Goal: Task Accomplishment & Management: Use online tool/utility

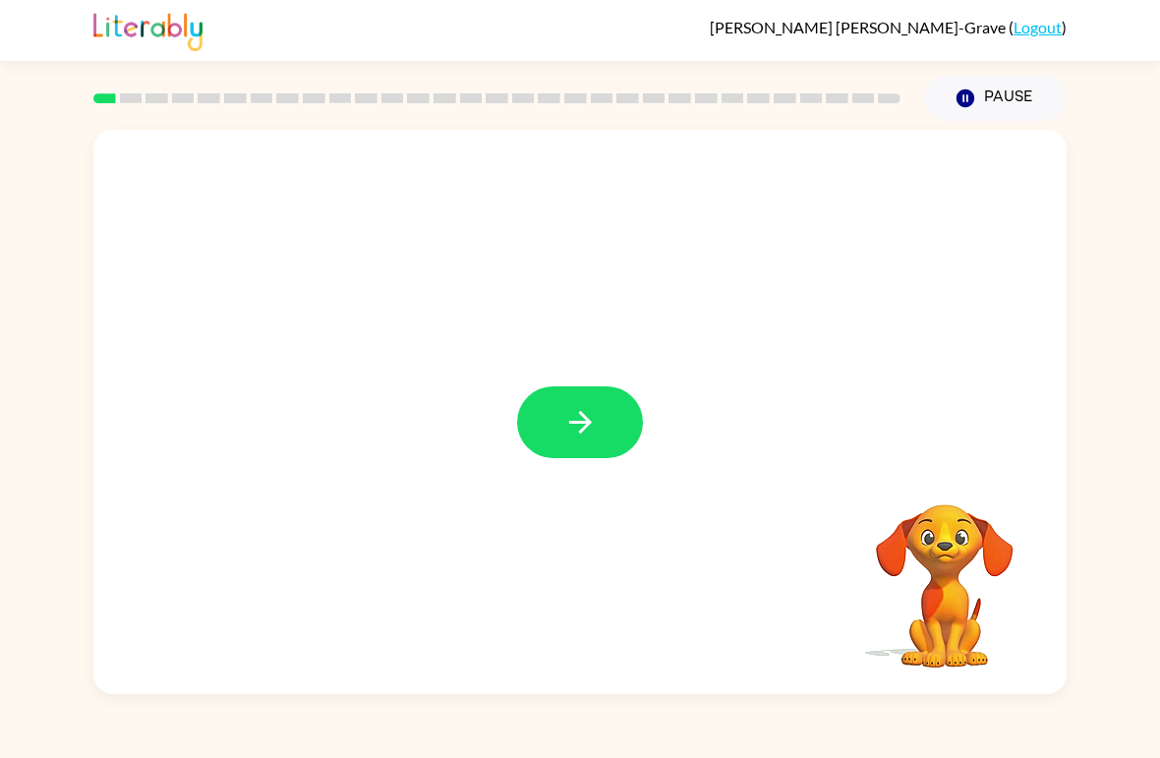
click at [587, 417] on icon "button" at bounding box center [581, 422] width 34 height 34
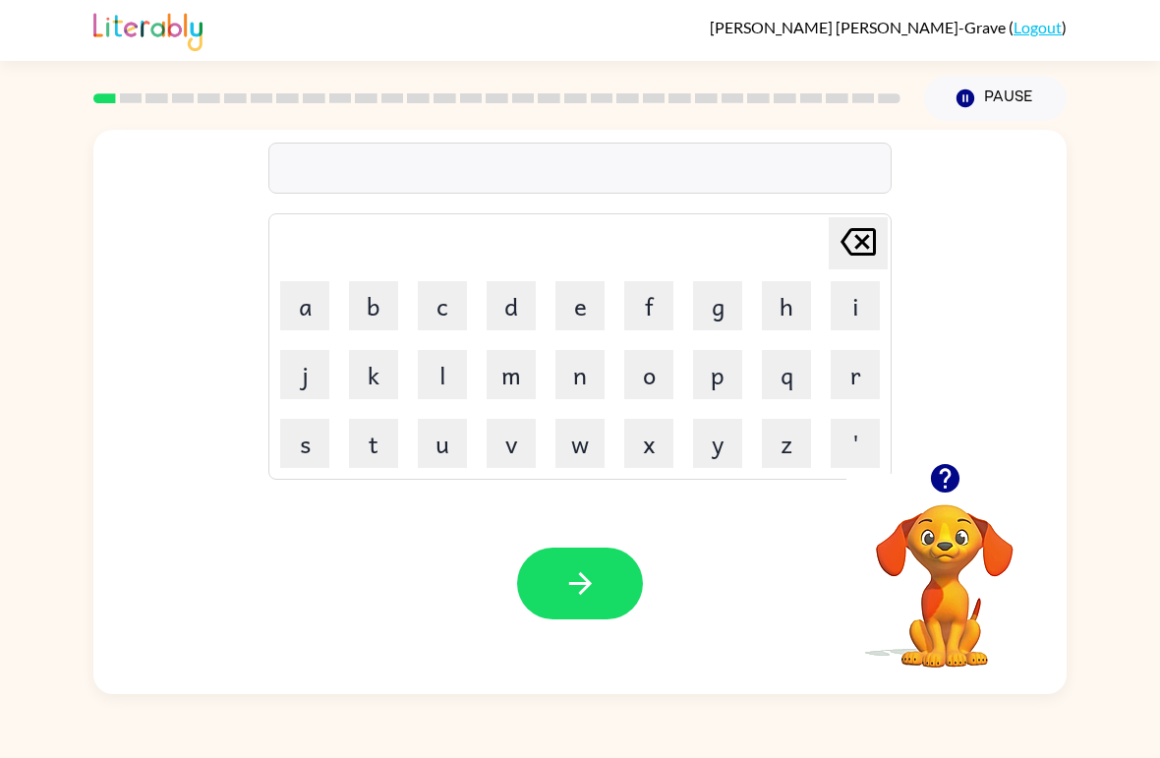
click at [735, 384] on button "p" at bounding box center [717, 374] width 49 height 49
click at [860, 375] on button "r" at bounding box center [855, 374] width 49 height 49
click at [864, 245] on icon at bounding box center [858, 242] width 35 height 28
click at [662, 379] on button "o" at bounding box center [648, 374] width 49 height 49
click at [858, 382] on button "r" at bounding box center [855, 374] width 49 height 49
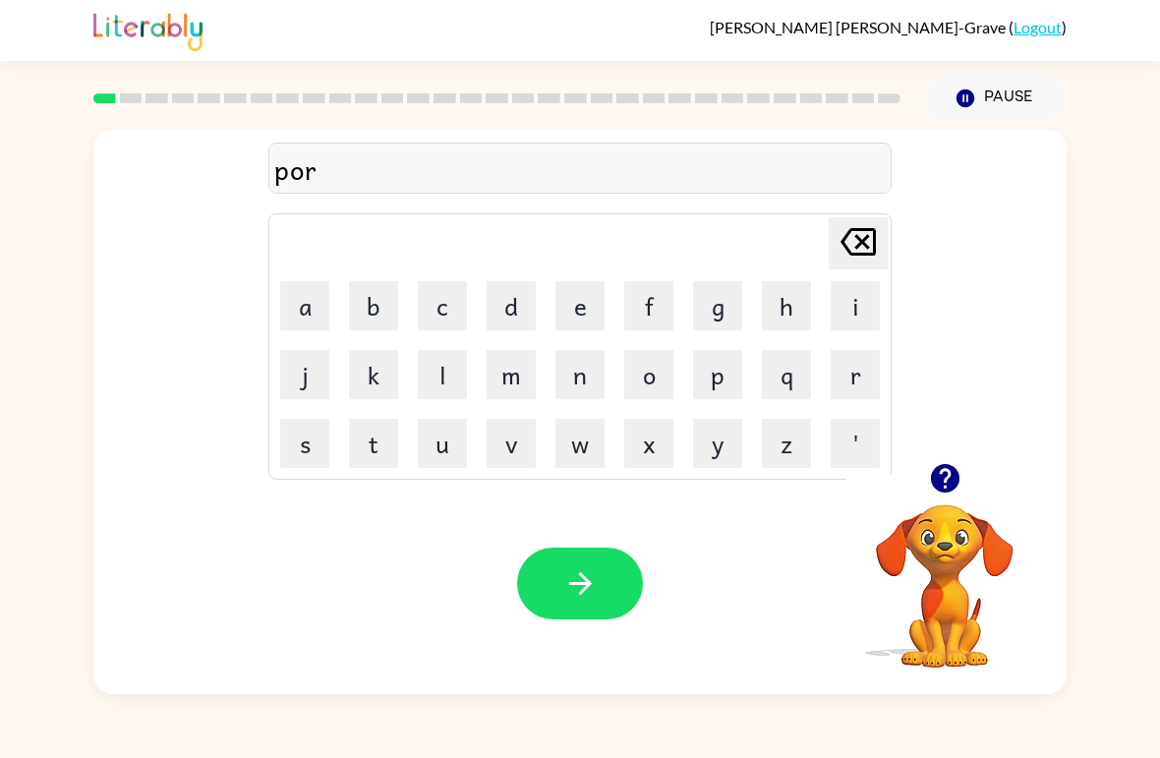
click at [575, 329] on button "e" at bounding box center [580, 305] width 49 height 49
click at [844, 388] on button "r" at bounding box center [855, 374] width 49 height 49
click at [953, 611] on video "Your browser must support playing .mp4 files to use Literably. Please try using…" at bounding box center [945, 572] width 197 height 197
click at [930, 502] on div at bounding box center [945, 478] width 197 height 50
click at [947, 482] on icon "button" at bounding box center [944, 478] width 29 height 29
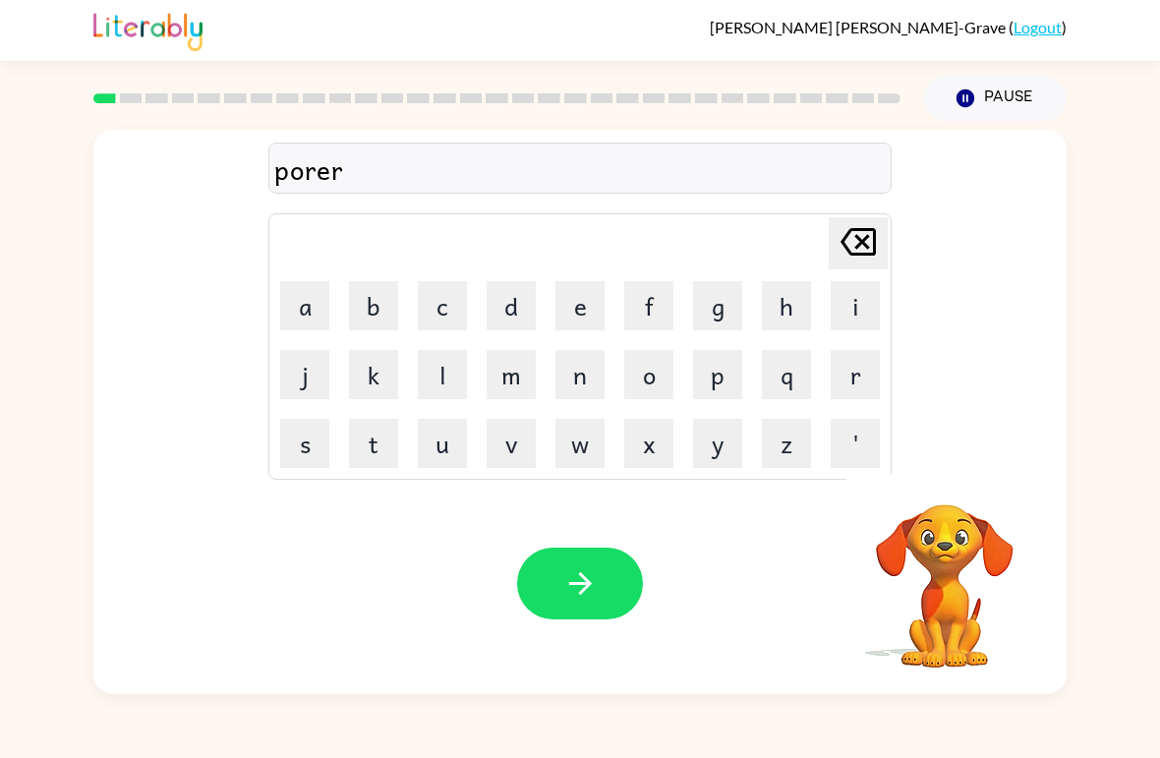
click at [280, 181] on div "porer" at bounding box center [580, 169] width 612 height 41
click at [269, 190] on div "porer" at bounding box center [580, 168] width 624 height 51
click at [268, 189] on div "porer" at bounding box center [580, 168] width 624 height 51
click at [586, 591] on icon "button" at bounding box center [581, 583] width 34 height 34
click at [952, 477] on icon "button" at bounding box center [944, 478] width 29 height 29
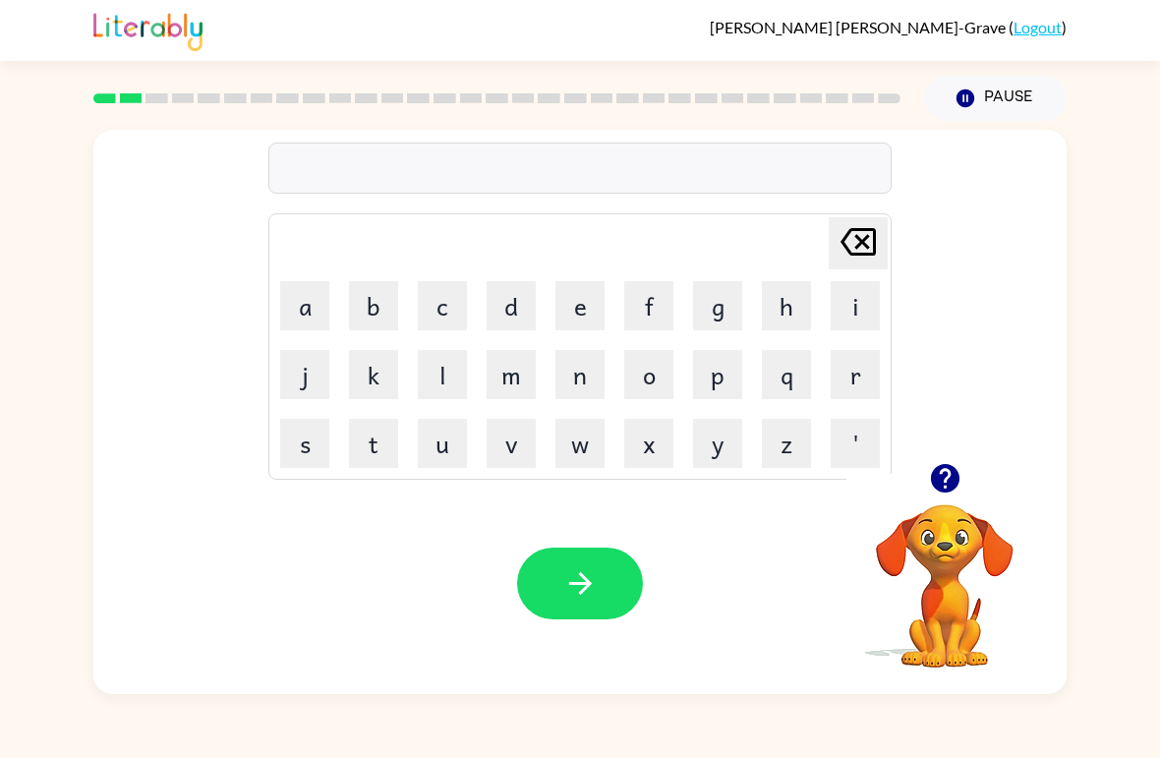
click at [733, 369] on button "p" at bounding box center [717, 374] width 49 height 49
click at [302, 302] on button "a" at bounding box center [304, 305] width 49 height 49
click at [956, 471] on icon "button" at bounding box center [944, 478] width 29 height 29
click at [470, 14] on div "[PERSON_NAME]-Grave ( Logout )" at bounding box center [580, 30] width 974 height 61
click at [424, 433] on button "u" at bounding box center [442, 443] width 49 height 49
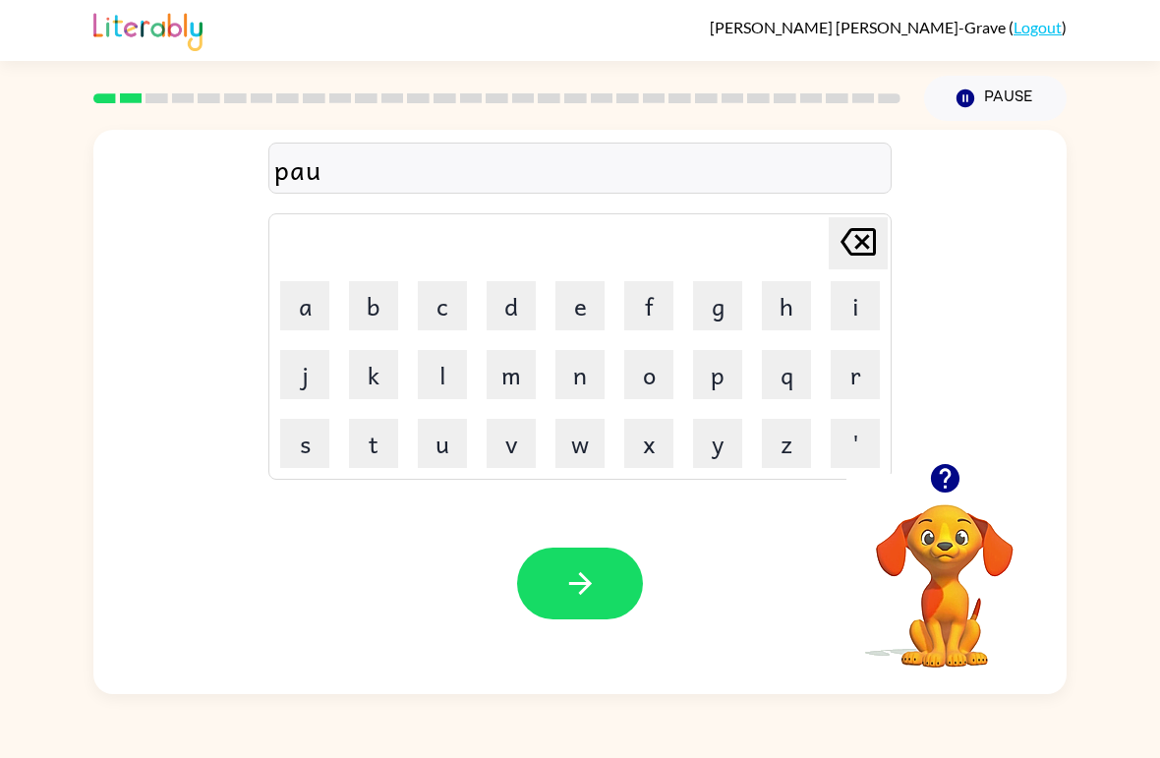
click at [385, 446] on button "t" at bounding box center [373, 443] width 49 height 49
click at [584, 530] on div "Your browser must support playing .mp4 files to use Literably. Please try using…" at bounding box center [580, 583] width 974 height 221
click at [608, 576] on button "button" at bounding box center [580, 584] width 126 height 72
click at [445, 390] on button "l" at bounding box center [442, 374] width 49 height 49
click at [662, 357] on button "o" at bounding box center [648, 374] width 49 height 49
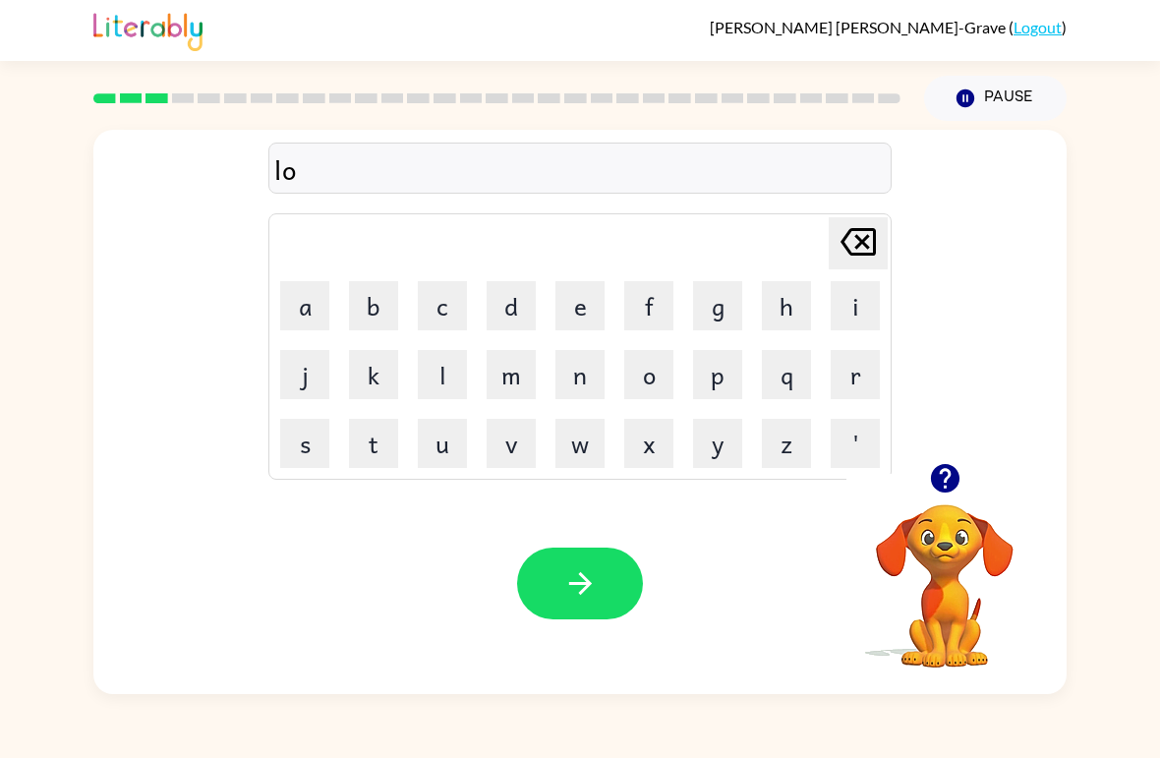
click at [460, 301] on button "c" at bounding box center [442, 305] width 49 height 49
click at [381, 374] on button "k" at bounding box center [373, 374] width 49 height 49
click at [327, 318] on button "a" at bounding box center [304, 305] width 49 height 49
click at [360, 445] on button "t" at bounding box center [373, 443] width 49 height 49
click at [581, 309] on button "e" at bounding box center [580, 305] width 49 height 49
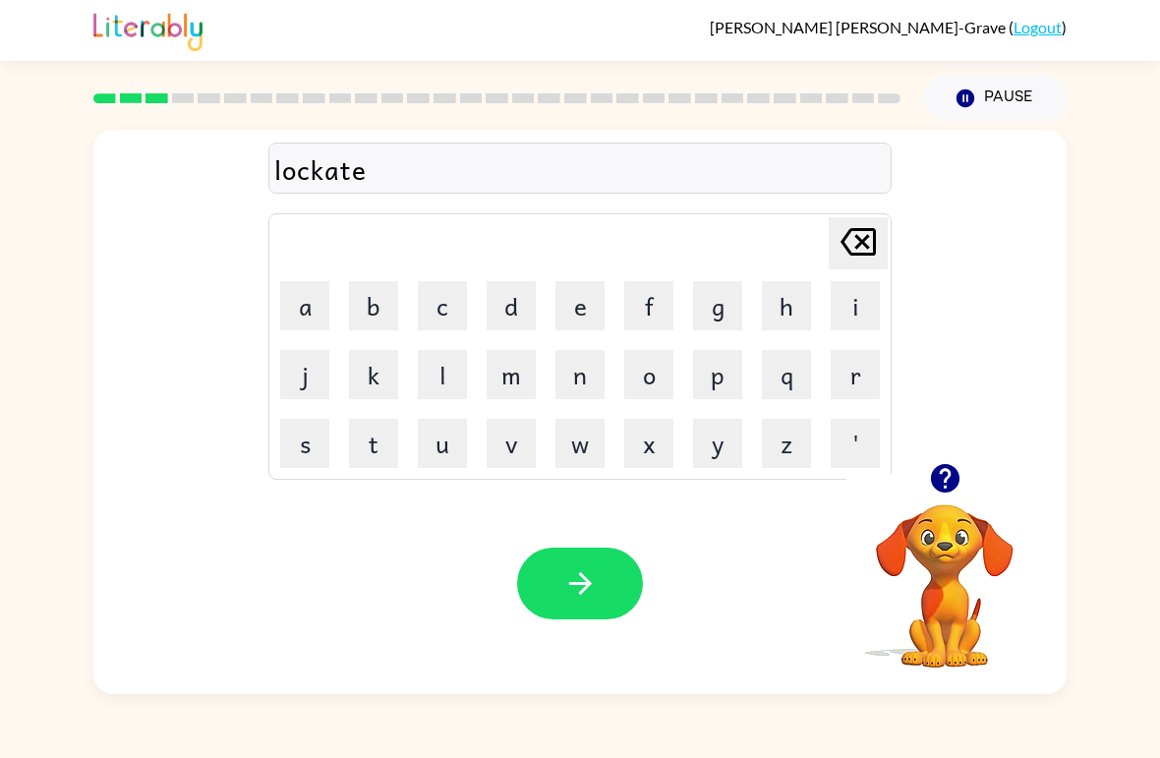
click at [604, 592] on button "button" at bounding box center [580, 584] width 126 height 72
click at [388, 464] on button "t" at bounding box center [373, 443] width 49 height 49
click at [590, 448] on button "w" at bounding box center [580, 443] width 49 height 49
click at [845, 305] on button "i" at bounding box center [855, 305] width 49 height 49
click at [558, 383] on button "n" at bounding box center [580, 374] width 49 height 49
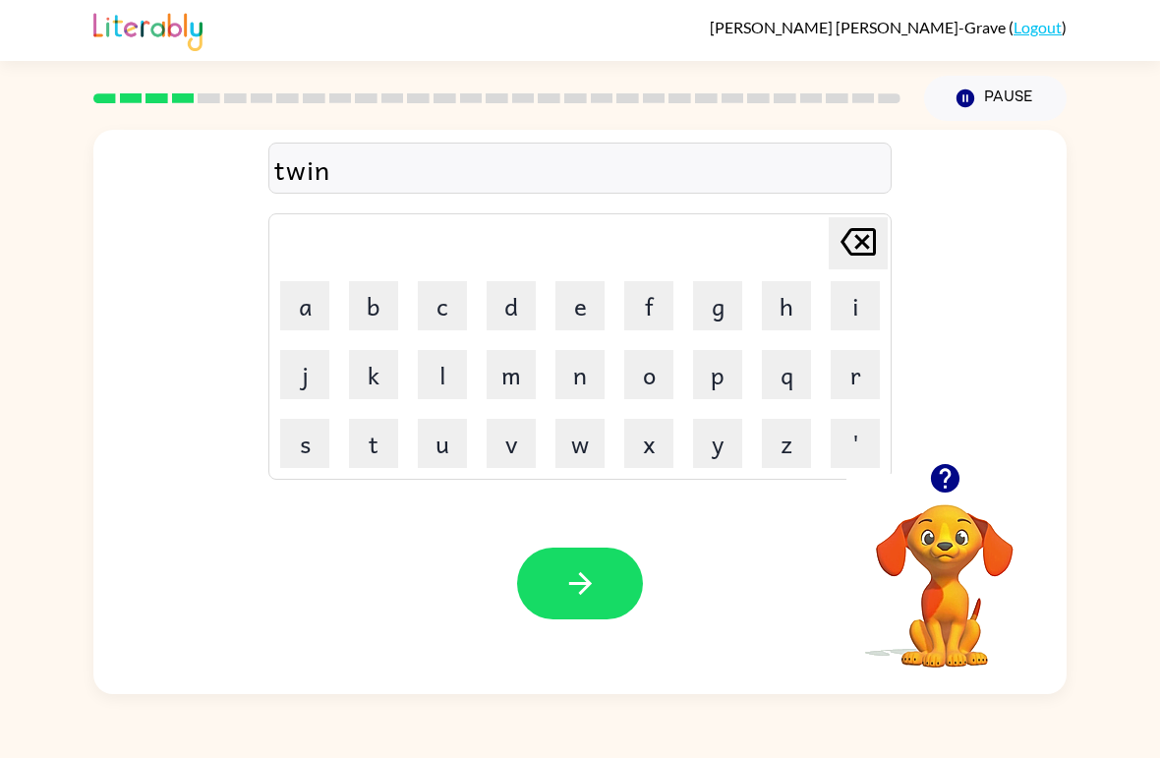
click at [566, 634] on div "Your browser must support playing .mp4 files to use Literably. Please try using…" at bounding box center [580, 583] width 974 height 221
click at [566, 569] on icon "button" at bounding box center [581, 583] width 34 height 34
click at [559, 396] on button "n" at bounding box center [580, 374] width 49 height 49
click at [570, 317] on button "e" at bounding box center [580, 305] width 49 height 49
click at [327, 322] on button "a" at bounding box center [304, 305] width 49 height 49
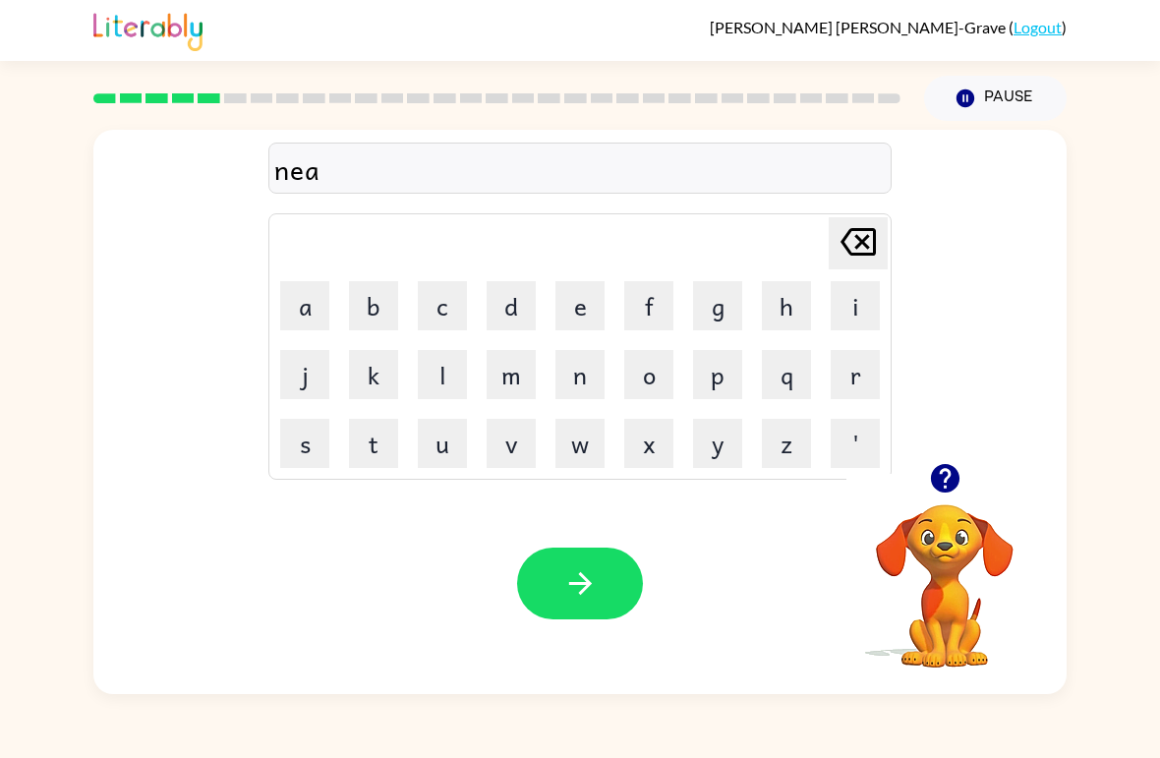
click at [735, 423] on button "y" at bounding box center [717, 443] width 49 height 49
click at [565, 619] on button "button" at bounding box center [580, 584] width 126 height 72
click at [376, 299] on button "b" at bounding box center [373, 305] width 49 height 49
click at [602, 301] on button "e" at bounding box center [580, 305] width 49 height 49
click at [792, 309] on button "h" at bounding box center [786, 305] width 49 height 49
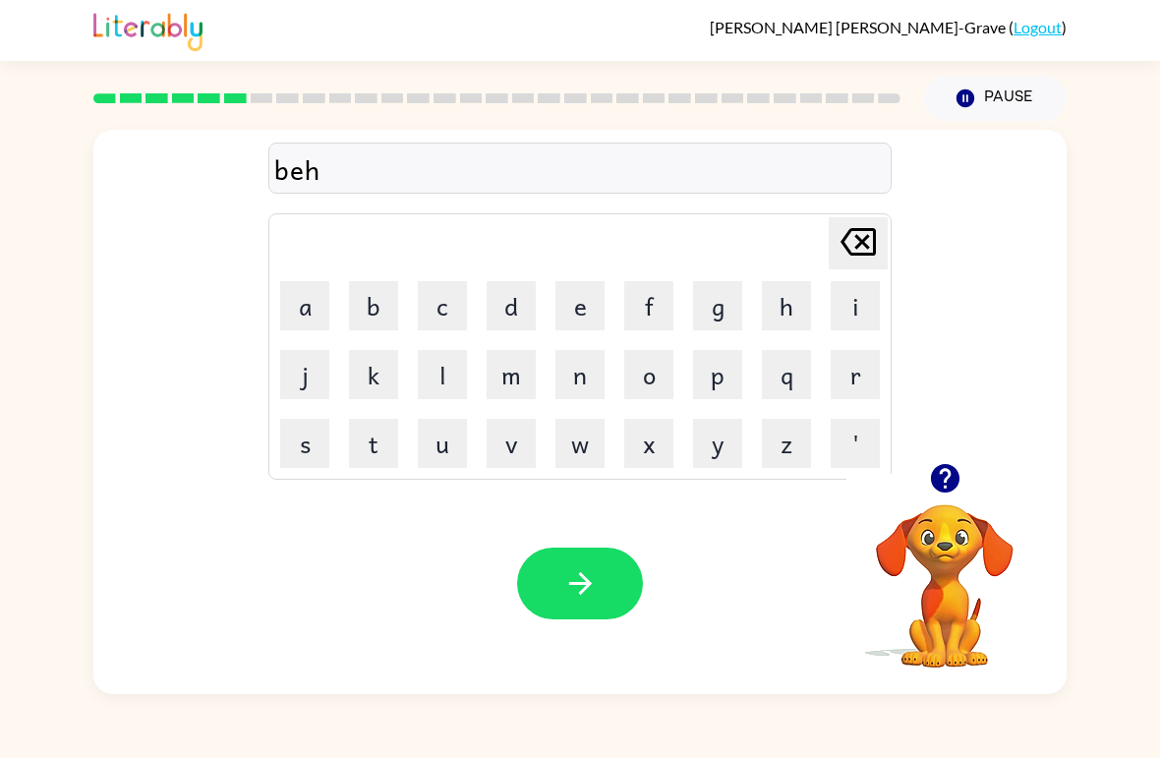
click at [317, 318] on button "a" at bounding box center [304, 305] width 49 height 49
click at [858, 311] on button "i" at bounding box center [855, 305] width 49 height 49
click at [570, 394] on button "n" at bounding box center [580, 374] width 49 height 49
click at [570, 393] on button "n" at bounding box center [580, 374] width 49 height 49
click at [855, 249] on icon "[PERSON_NAME] last character input" at bounding box center [858, 241] width 47 height 47
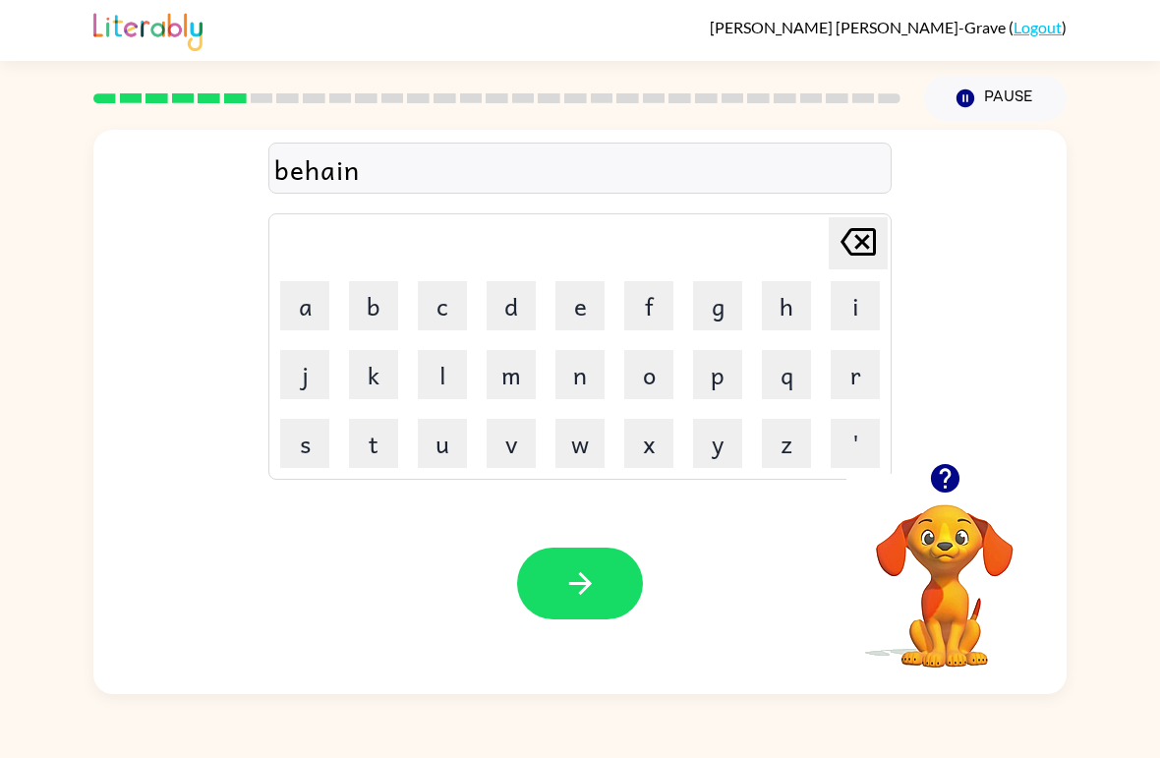
click at [496, 292] on button "d" at bounding box center [511, 305] width 49 height 49
click at [559, 565] on button "button" at bounding box center [580, 584] width 126 height 72
click at [938, 491] on icon "button" at bounding box center [944, 478] width 29 height 29
click at [386, 441] on button "t" at bounding box center [373, 443] width 49 height 49
click at [867, 371] on button "r" at bounding box center [855, 374] width 49 height 49
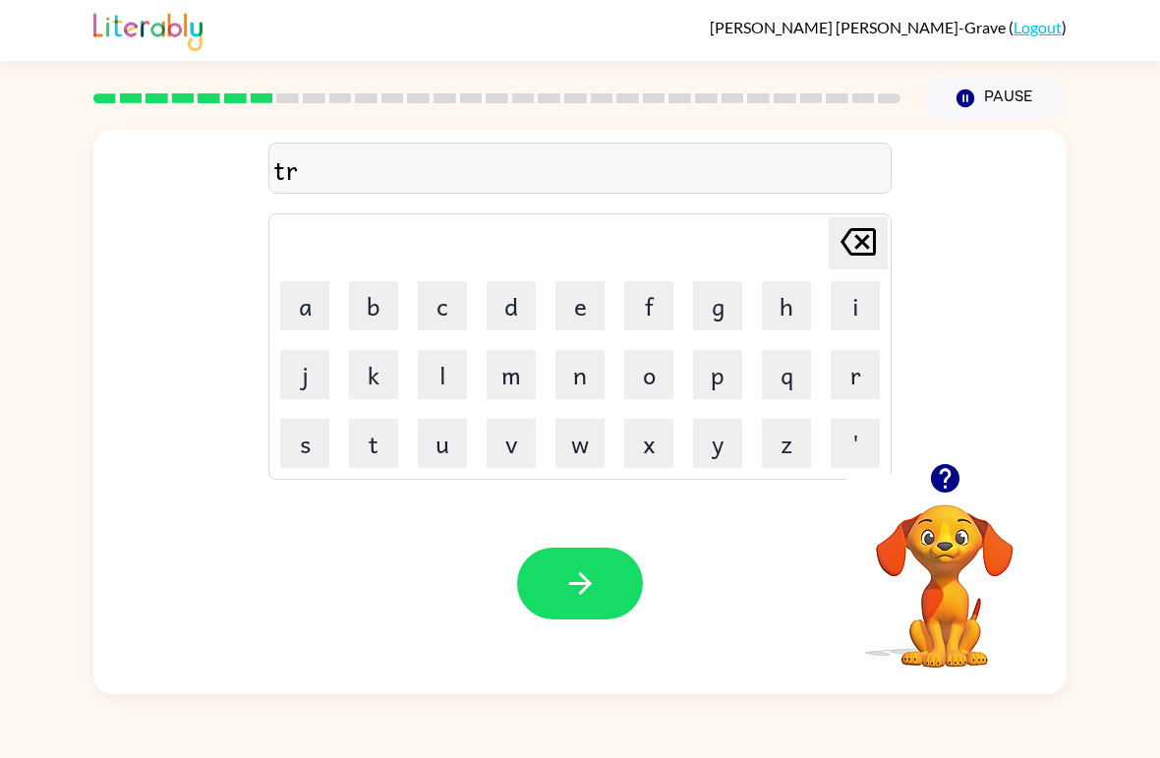
click at [853, 294] on button "i" at bounding box center [855, 305] width 49 height 49
click at [410, 301] on td "c" at bounding box center [442, 305] width 67 height 67
click at [431, 312] on button "c" at bounding box center [442, 305] width 49 height 49
click at [866, 363] on button "r" at bounding box center [855, 374] width 49 height 49
click at [850, 227] on icon "[PERSON_NAME] last character input" at bounding box center [858, 241] width 47 height 47
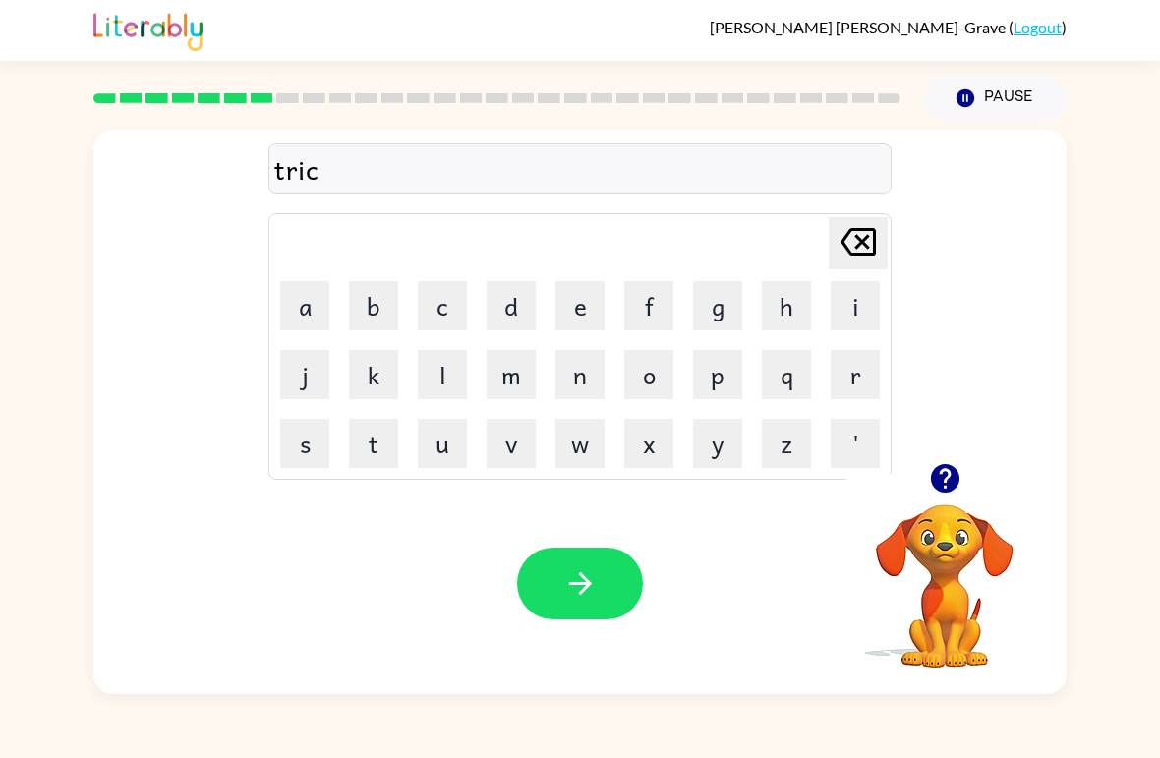
click at [433, 370] on button "l" at bounding box center [442, 374] width 49 height 49
click at [584, 311] on button "e" at bounding box center [580, 305] width 49 height 49
click at [571, 584] on icon "button" at bounding box center [579, 583] width 23 height 23
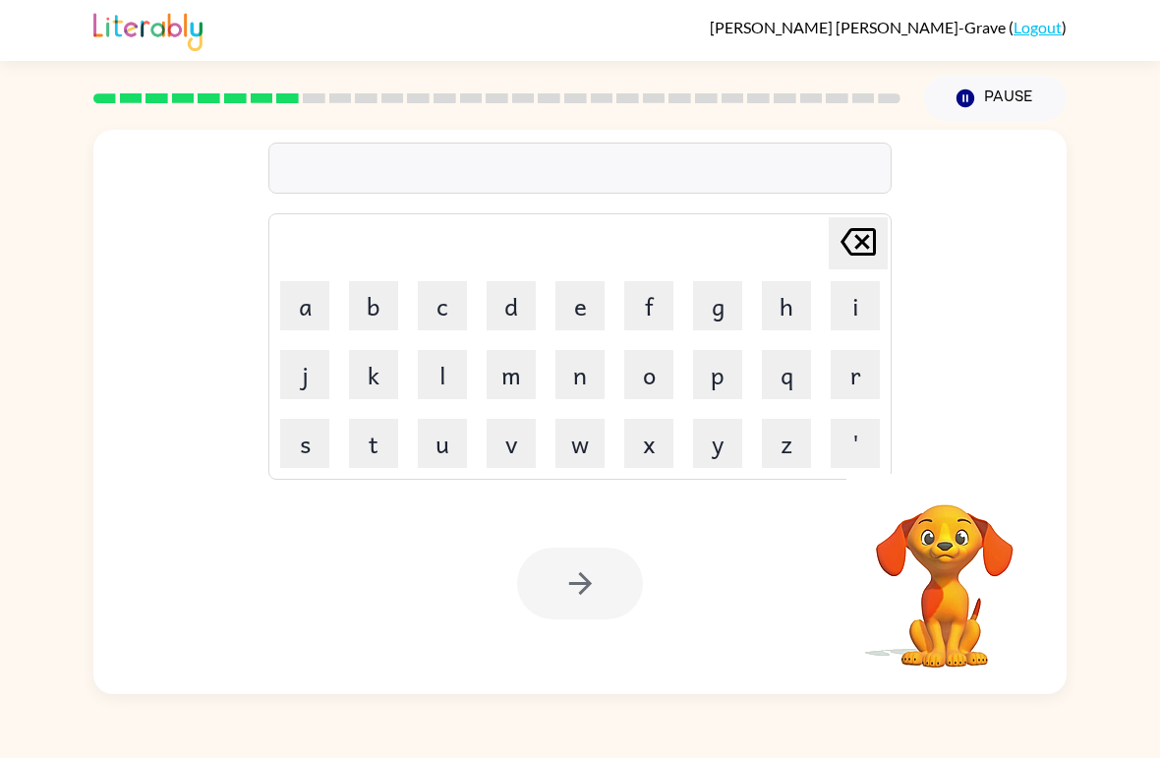
click at [526, 378] on button "m" at bounding box center [511, 374] width 49 height 49
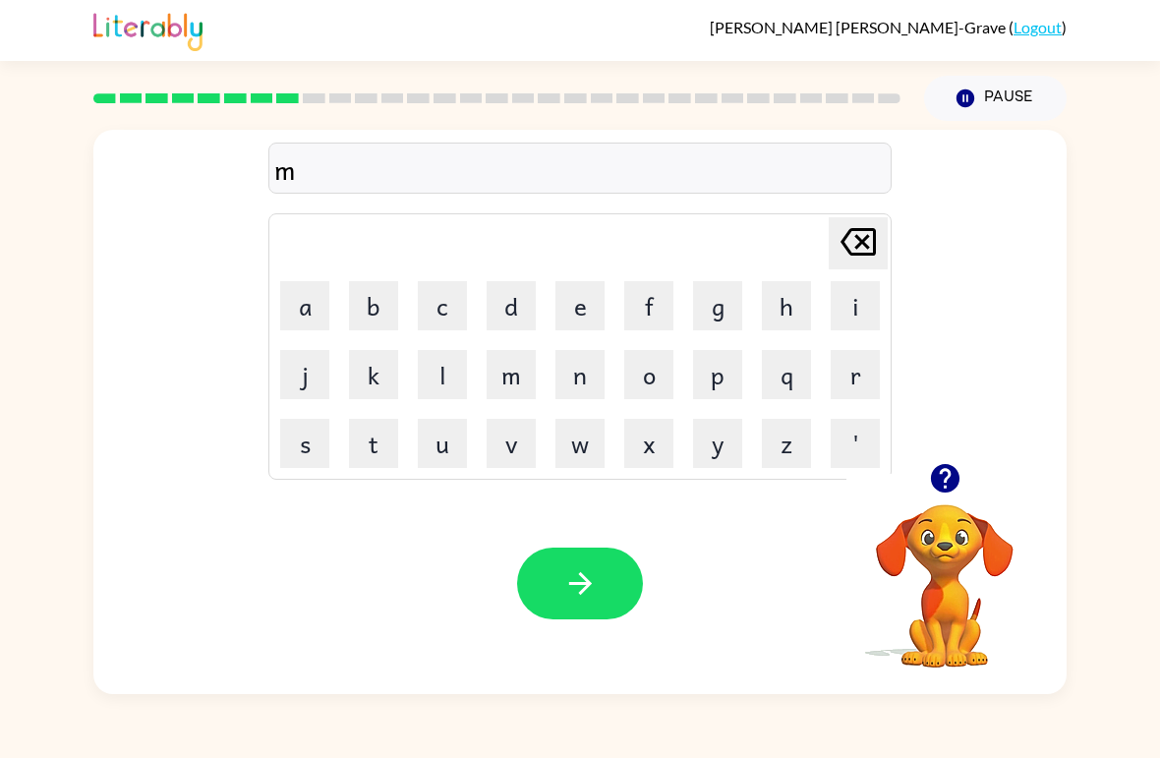
click at [860, 318] on button "i" at bounding box center [855, 305] width 49 height 49
click at [848, 380] on button "r" at bounding box center [855, 374] width 49 height 49
click at [309, 291] on button "a" at bounding box center [304, 305] width 49 height 49
click at [462, 292] on button "c" at bounding box center [442, 305] width 49 height 49
click at [465, 371] on button "l" at bounding box center [442, 374] width 49 height 49
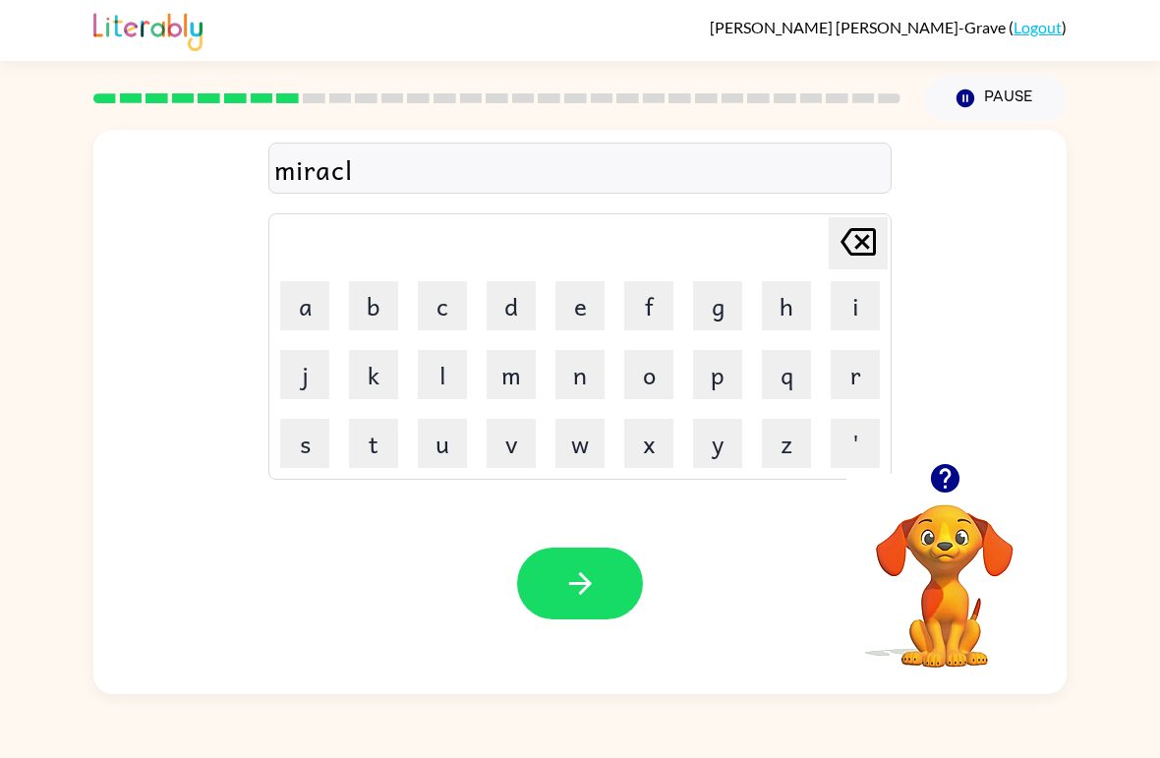
click at [612, 616] on button "button" at bounding box center [580, 584] width 126 height 72
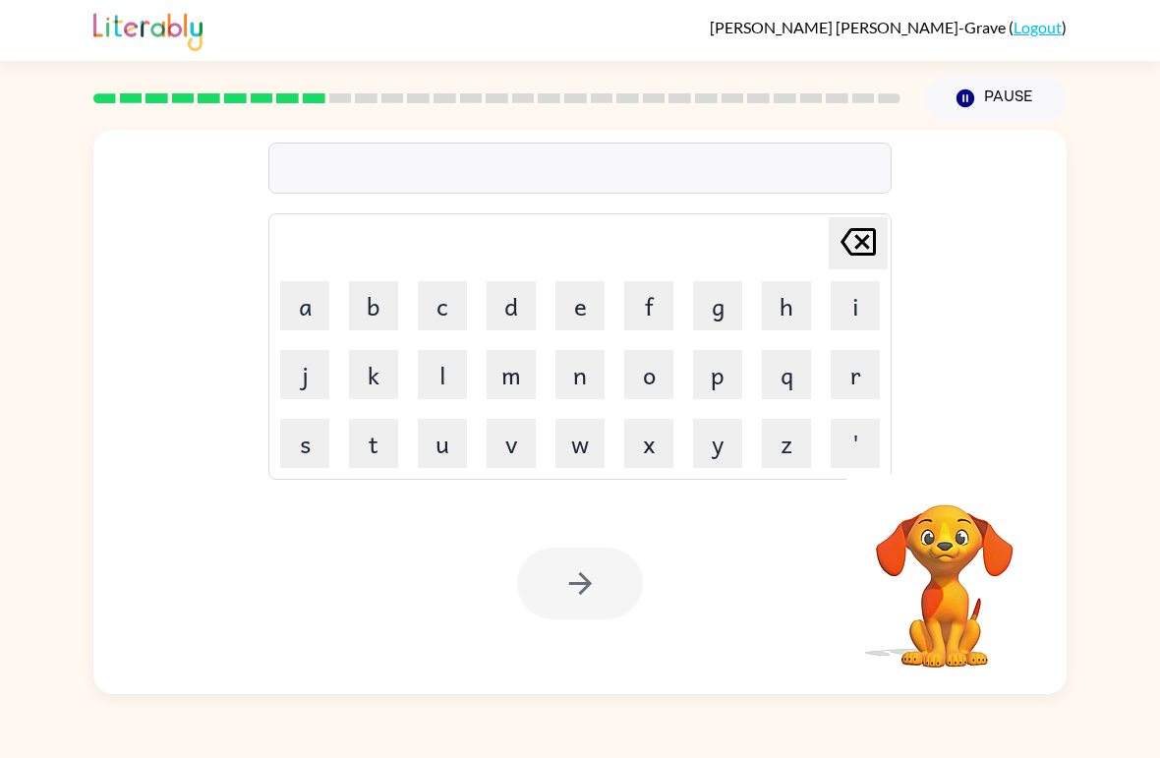
click at [584, 367] on button "n" at bounding box center [580, 374] width 49 height 49
click at [859, 308] on button "i" at bounding box center [855, 305] width 49 height 49
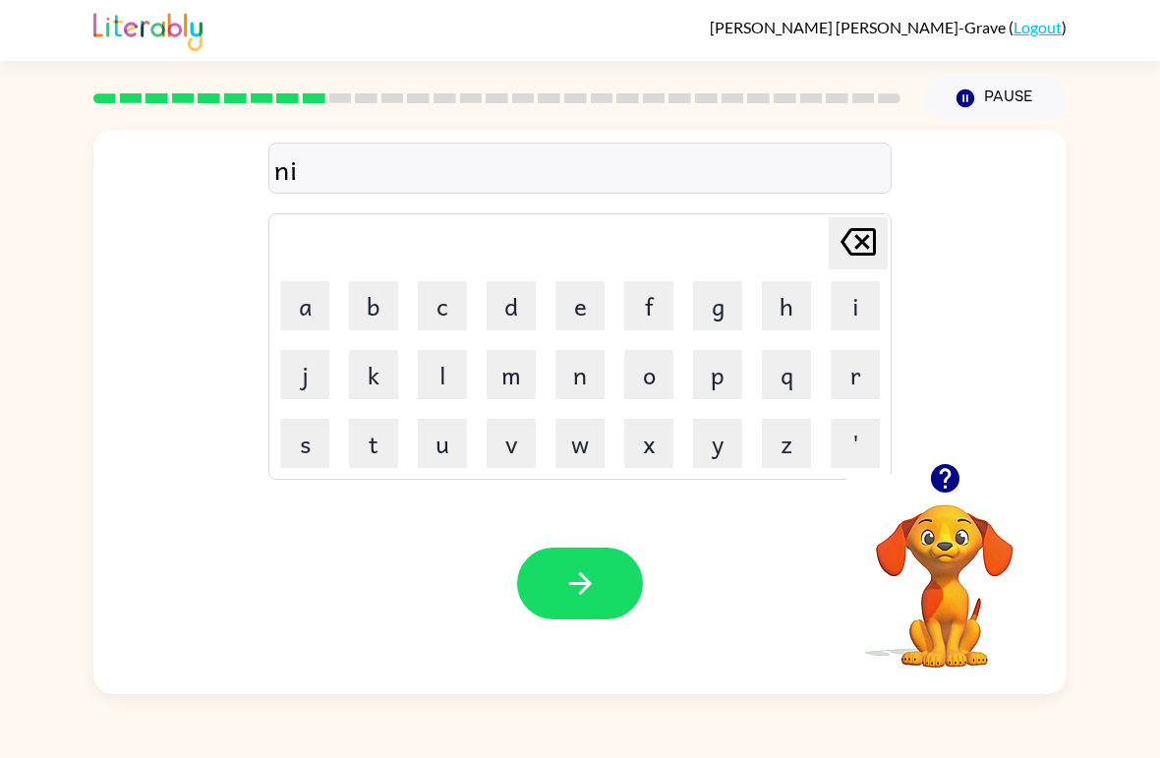
click at [597, 374] on button "n" at bounding box center [580, 374] width 49 height 49
click at [382, 326] on button "b" at bounding box center [373, 305] width 49 height 49
click at [449, 372] on button "l" at bounding box center [442, 374] width 49 height 49
click at [556, 311] on button "e" at bounding box center [580, 305] width 49 height 49
click at [860, 232] on icon at bounding box center [858, 242] width 35 height 28
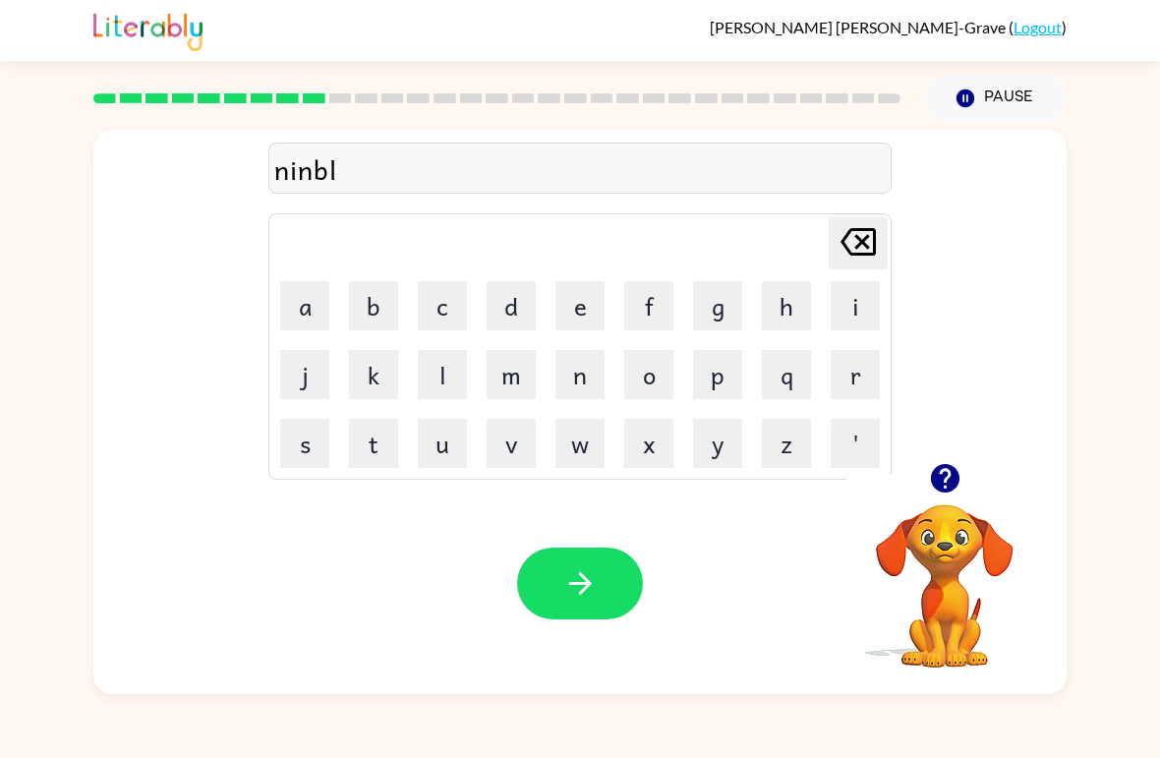
click at [588, 557] on button "button" at bounding box center [580, 584] width 126 height 72
click at [650, 359] on button "o" at bounding box center [648, 374] width 49 height 49
click at [940, 476] on icon "button" at bounding box center [944, 478] width 29 height 29
click at [563, 371] on button "n" at bounding box center [580, 374] width 49 height 49
click at [640, 297] on button "f" at bounding box center [648, 305] width 49 height 49
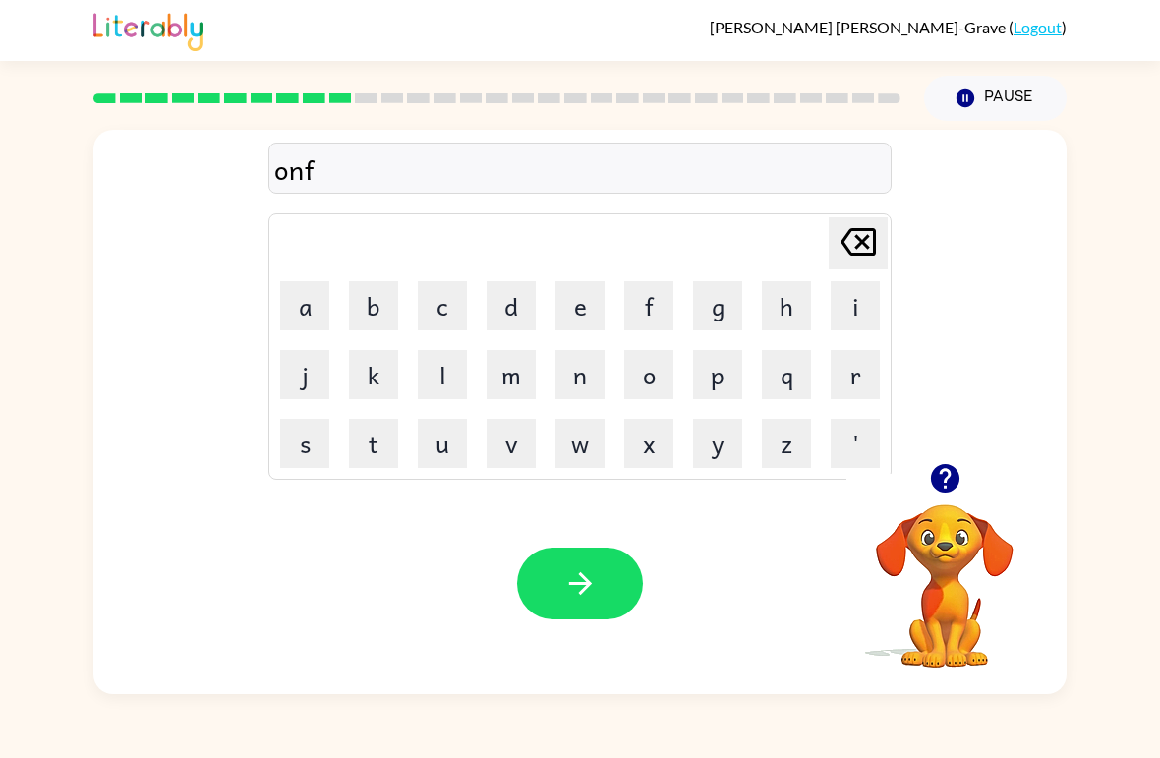
click at [655, 378] on button "o" at bounding box center [648, 374] width 49 height 49
click at [459, 367] on button "l" at bounding box center [442, 374] width 49 height 49
click at [520, 294] on button "d" at bounding box center [511, 305] width 49 height 49
click at [594, 521] on div "Your browser must support playing .mp4 files to use Literably. Please try using…" at bounding box center [580, 583] width 974 height 221
click at [616, 534] on div "Your browser must support playing .mp4 files to use Literably. Please try using…" at bounding box center [580, 583] width 974 height 221
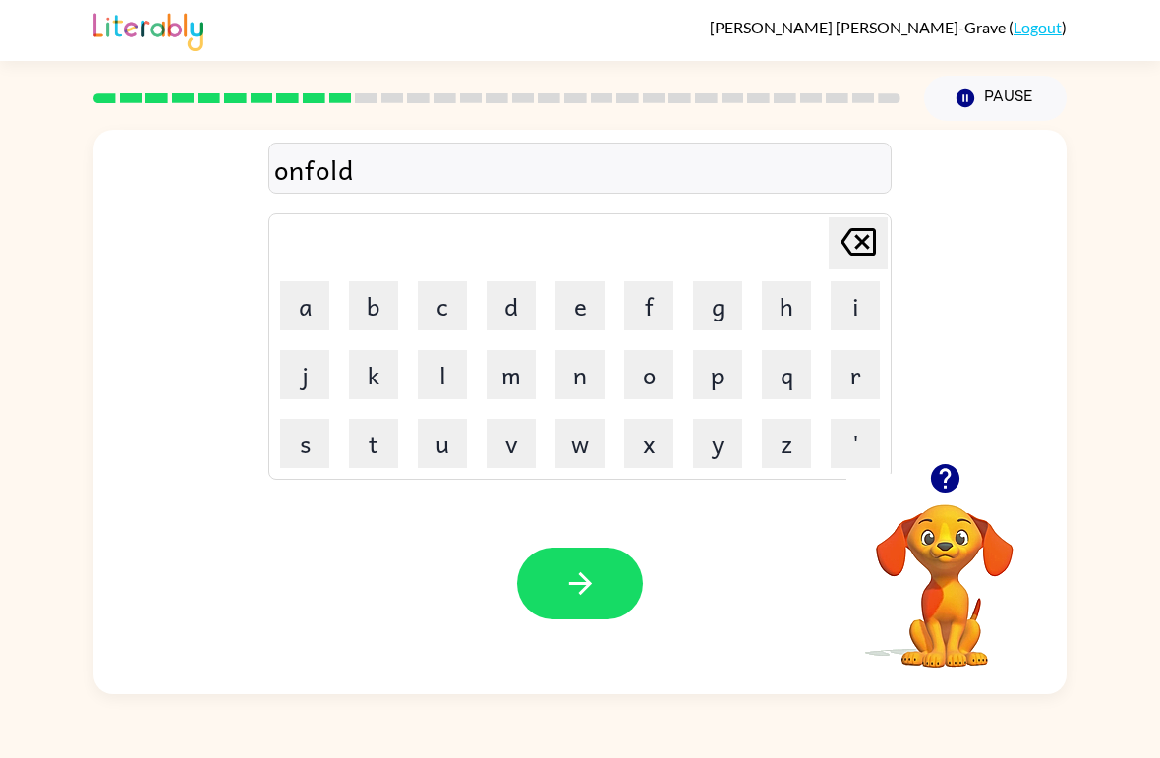
click at [576, 535] on div "Your browser must support playing .mp4 files to use Literably. Please try using…" at bounding box center [580, 583] width 974 height 221
click at [595, 541] on div "Your browser must support playing .mp4 files to use Literably. Please try using…" at bounding box center [580, 583] width 974 height 221
click at [598, 540] on div "Your browser must support playing .mp4 files to use Literably. Please try using…" at bounding box center [580, 583] width 974 height 221
click at [602, 602] on button "button" at bounding box center [580, 584] width 126 height 72
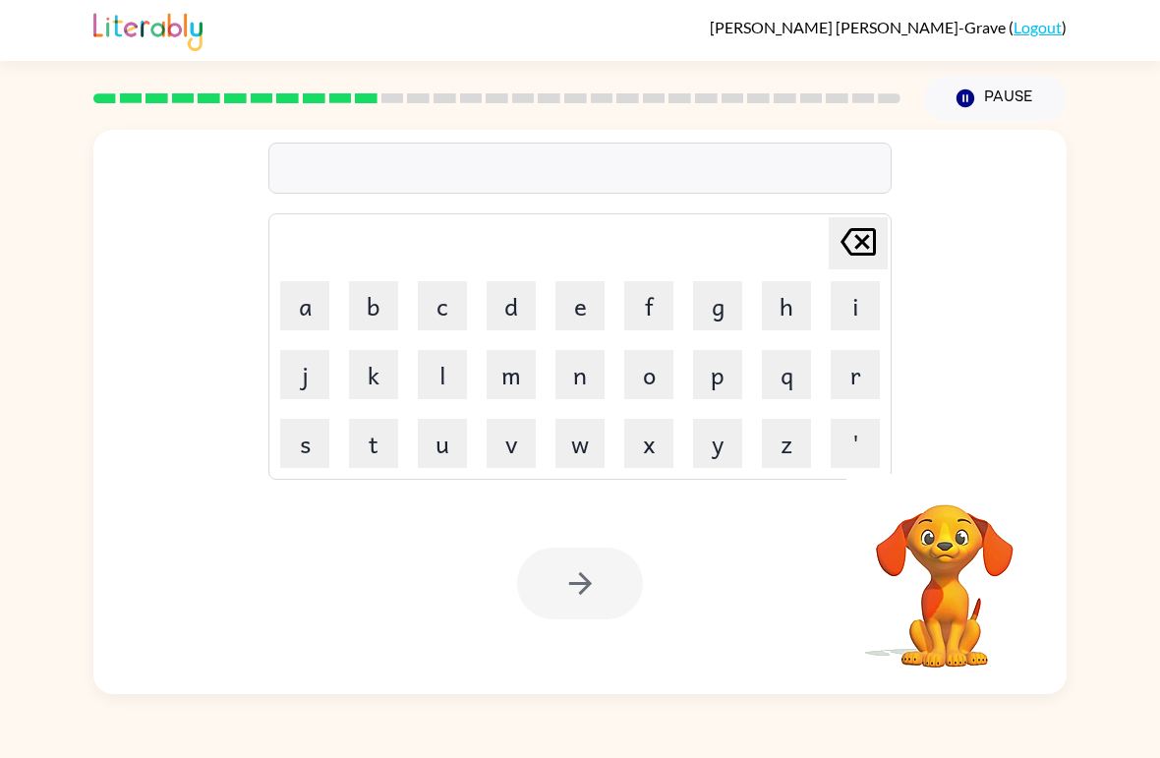
click at [503, 443] on button "v" at bounding box center [511, 443] width 49 height 49
click at [593, 311] on button "e" at bounding box center [580, 305] width 49 height 49
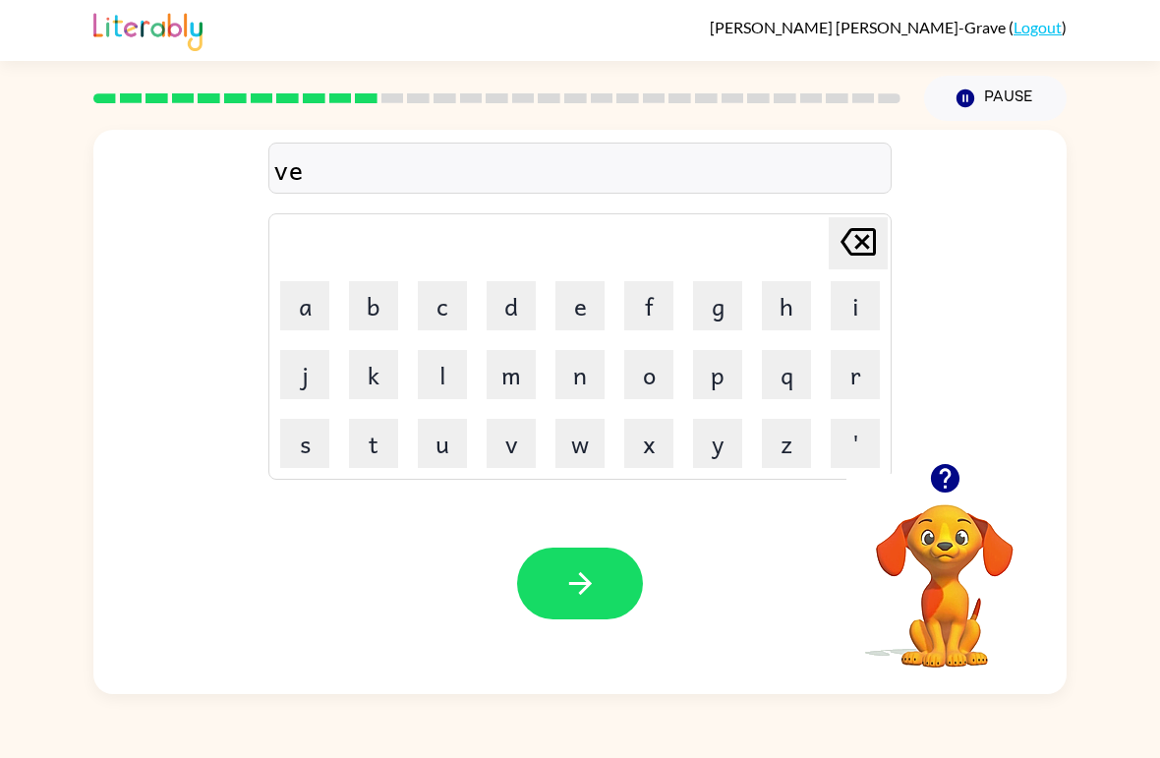
click at [864, 246] on icon at bounding box center [858, 242] width 35 height 28
click at [659, 375] on button "o" at bounding box center [648, 374] width 49 height 49
click at [372, 457] on button "t" at bounding box center [373, 443] width 49 height 49
click at [586, 307] on button "e" at bounding box center [580, 305] width 49 height 49
click at [580, 612] on button "button" at bounding box center [580, 584] width 126 height 72
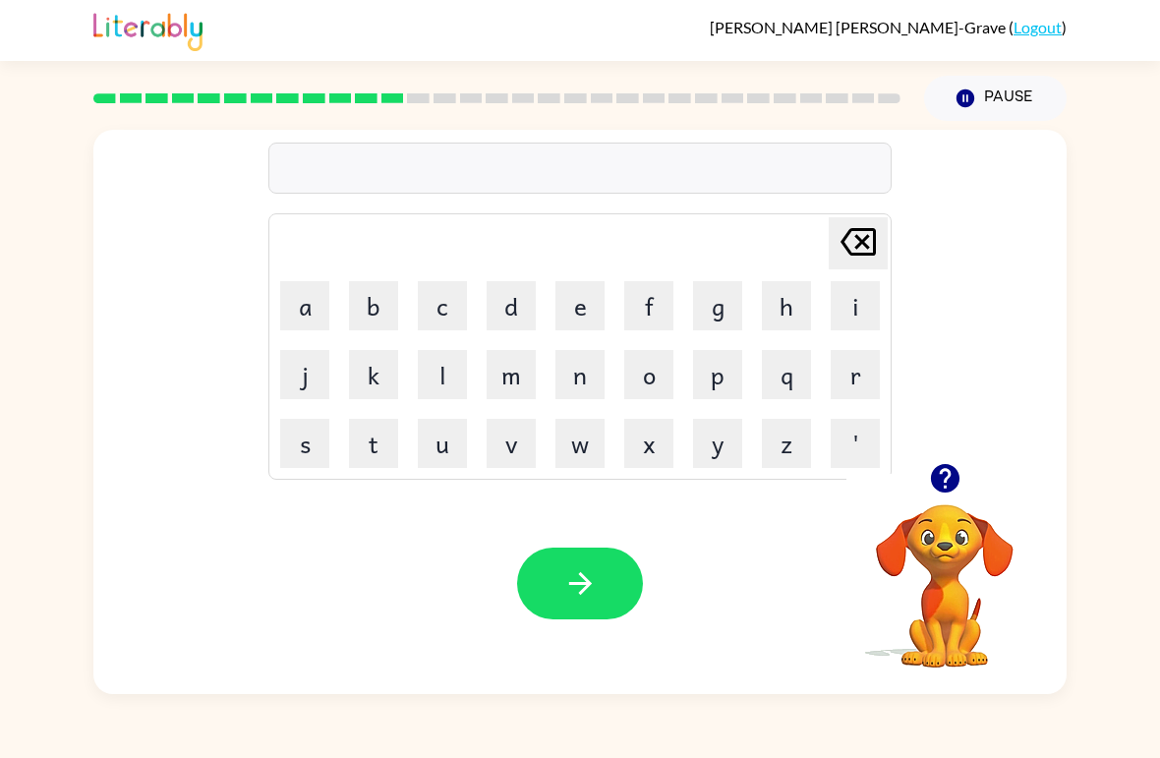
click at [528, 456] on button "v" at bounding box center [511, 443] width 49 height 49
click at [588, 314] on button "e" at bounding box center [580, 305] width 49 height 49
click at [387, 449] on button "t" at bounding box center [373, 443] width 49 height 49
click at [418, 504] on div "Your browser must support playing .mp4 files to use Literably. Please try using…" at bounding box center [580, 583] width 974 height 221
click at [381, 442] on button "t" at bounding box center [373, 443] width 49 height 49
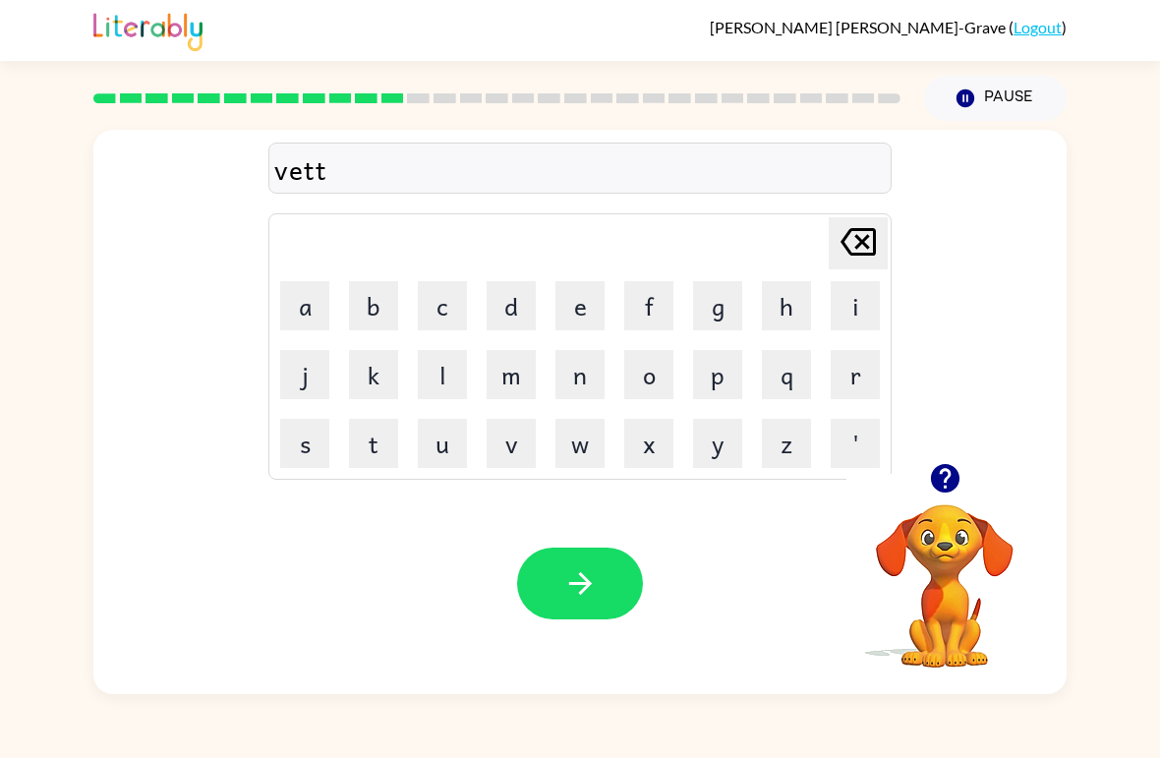
click at [858, 316] on button "i" at bounding box center [855, 305] width 49 height 49
click at [532, 389] on button "m" at bounding box center [511, 374] width 49 height 49
click at [558, 308] on button "e" at bounding box center [580, 305] width 49 height 49
click at [570, 589] on icon "button" at bounding box center [581, 583] width 34 height 34
click at [652, 316] on button "f" at bounding box center [648, 305] width 49 height 49
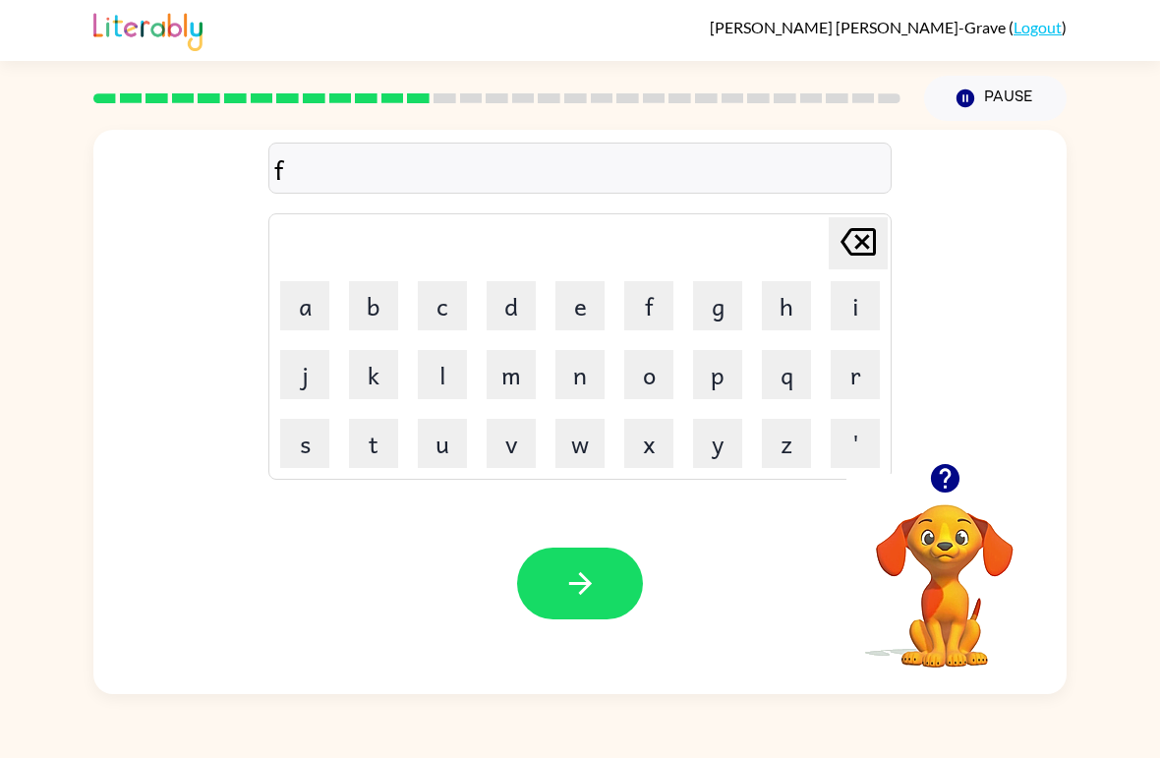
click at [875, 268] on div "[PERSON_NAME] last character input" at bounding box center [858, 243] width 47 height 50
click at [853, 254] on icon at bounding box center [858, 242] width 35 height 28
click at [660, 302] on button "f" at bounding box center [648, 305] width 49 height 49
click at [878, 295] on button "i" at bounding box center [855, 305] width 49 height 49
click at [370, 441] on button "t" at bounding box center [373, 443] width 49 height 49
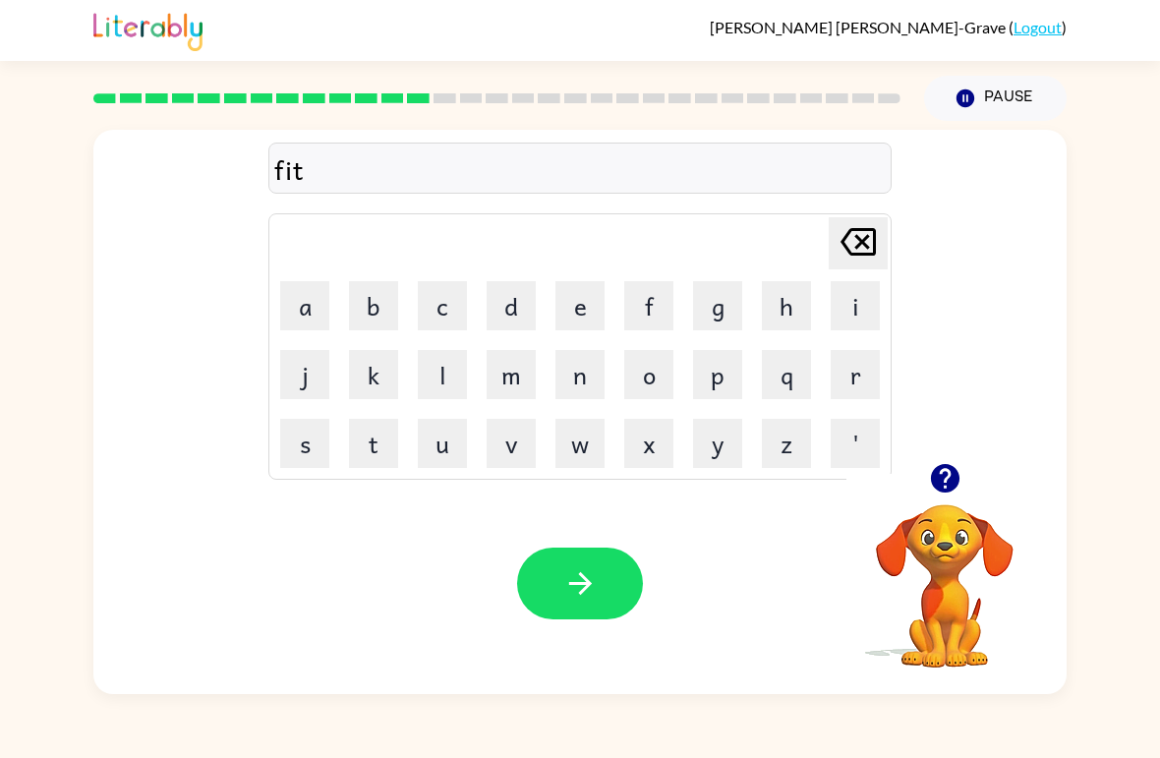
click at [583, 361] on button "n" at bounding box center [580, 374] width 49 height 49
click at [571, 326] on button "e" at bounding box center [580, 305] width 49 height 49
click at [310, 419] on button "s" at bounding box center [304, 443] width 49 height 49
click at [562, 584] on button "button" at bounding box center [580, 584] width 126 height 72
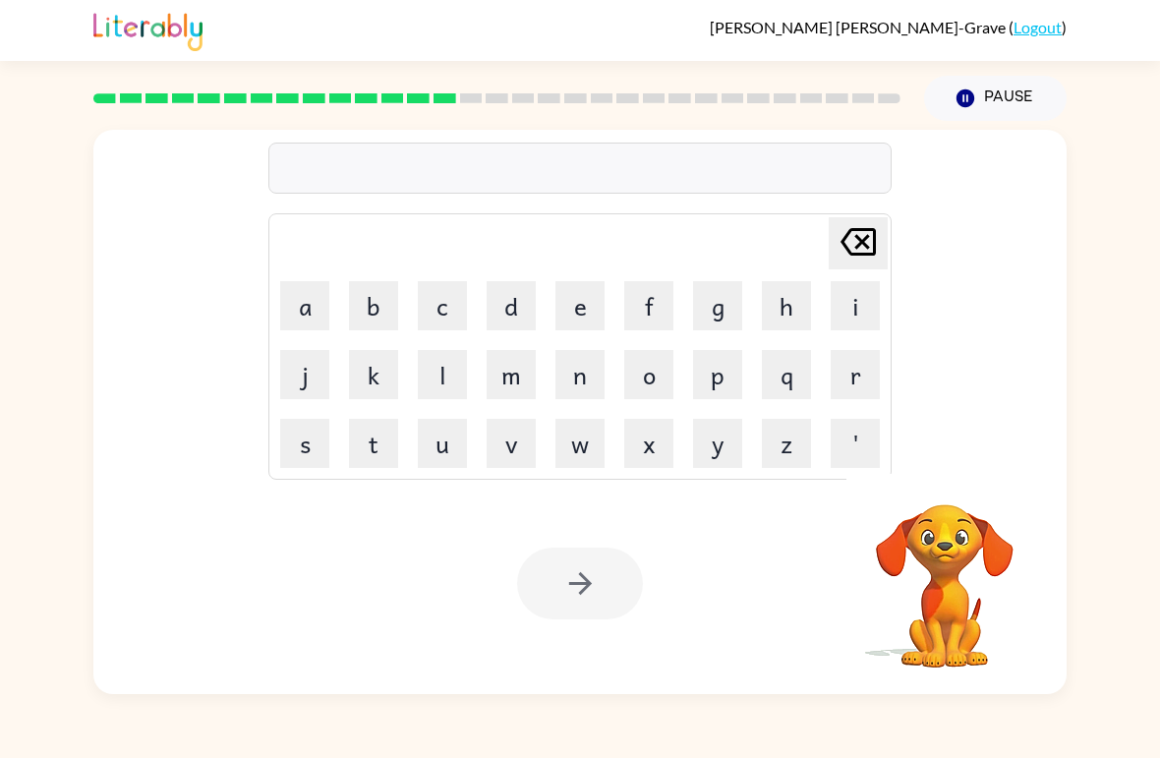
click at [534, 299] on button "d" at bounding box center [511, 305] width 49 height 49
click at [462, 375] on button "l" at bounding box center [442, 374] width 49 height 49
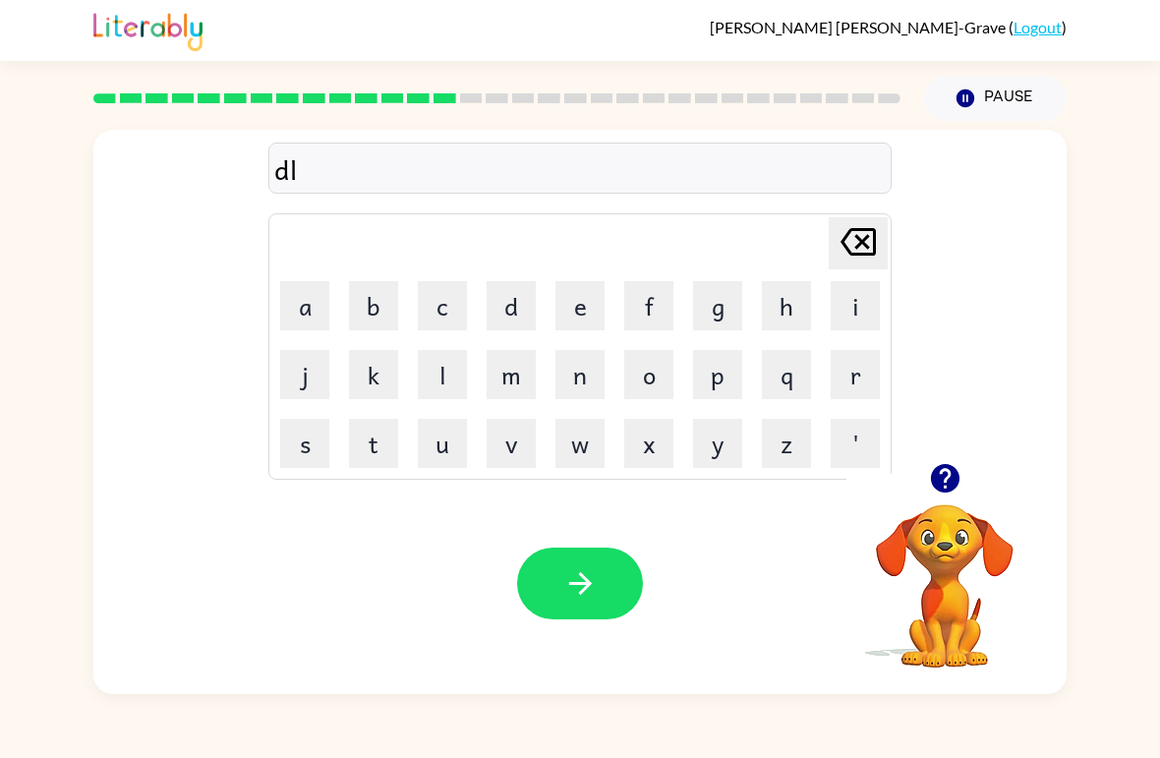
click at [306, 299] on button "a" at bounding box center [304, 305] width 49 height 49
click at [724, 432] on button "y" at bounding box center [717, 443] width 49 height 49
click at [577, 581] on icon "button" at bounding box center [581, 583] width 34 height 34
click at [624, 613] on button "button" at bounding box center [580, 584] width 126 height 72
click at [391, 444] on button "t" at bounding box center [373, 443] width 49 height 49
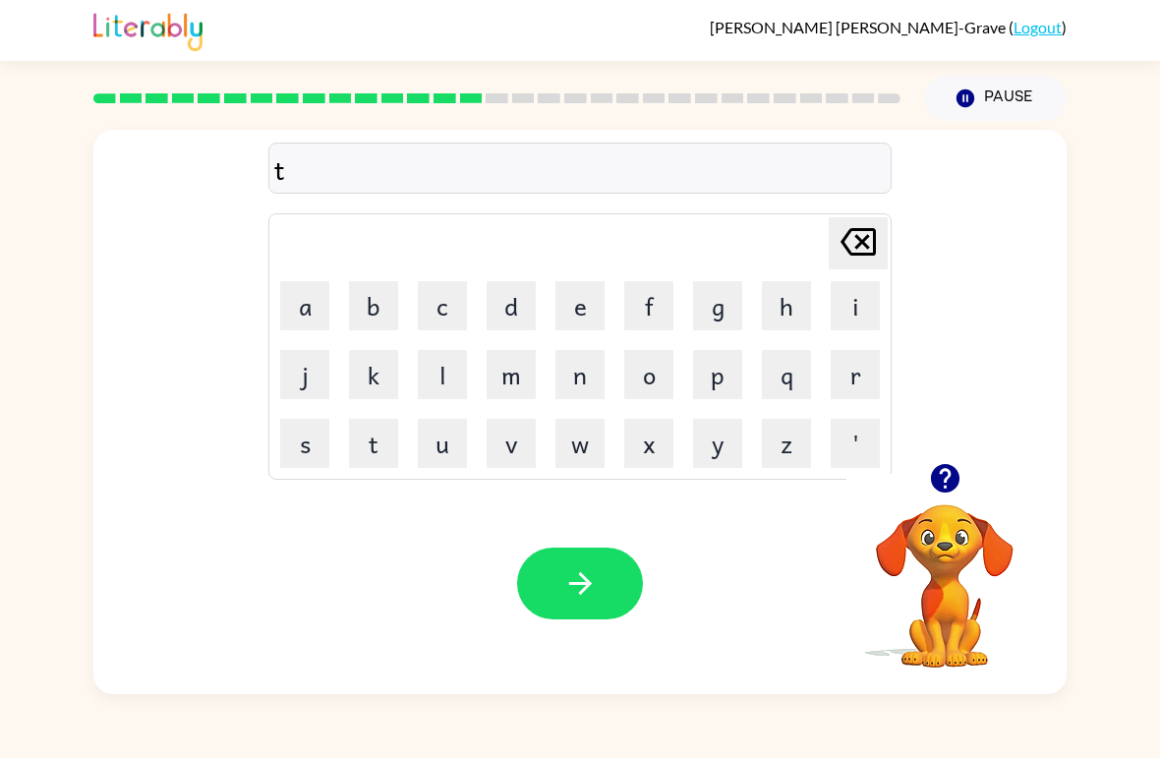
click at [931, 448] on div "t [PERSON_NAME] last character input a b c d e f g h i j k l m n o p q r s t u …" at bounding box center [580, 296] width 974 height 333
click at [935, 476] on icon "button" at bounding box center [944, 478] width 29 height 29
click at [429, 430] on button "u" at bounding box center [442, 443] width 49 height 49
click at [855, 375] on button "r" at bounding box center [855, 374] width 49 height 49
click at [578, 385] on button "n" at bounding box center [580, 374] width 49 height 49
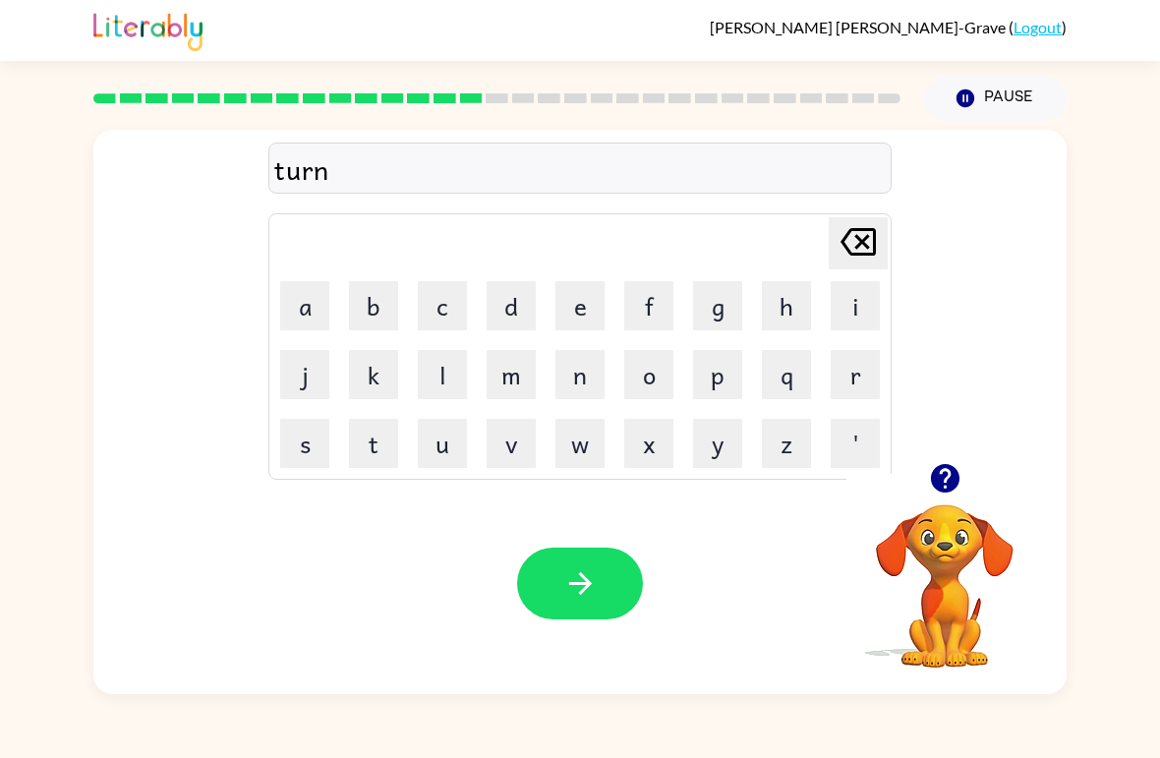
click at [602, 609] on button "button" at bounding box center [580, 584] width 126 height 72
click at [326, 447] on button "s" at bounding box center [304, 443] width 49 height 49
click at [593, 327] on button "e" at bounding box center [580, 305] width 49 height 49
click at [374, 435] on button "t" at bounding box center [373, 443] width 49 height 49
click at [622, 605] on button "button" at bounding box center [580, 584] width 126 height 72
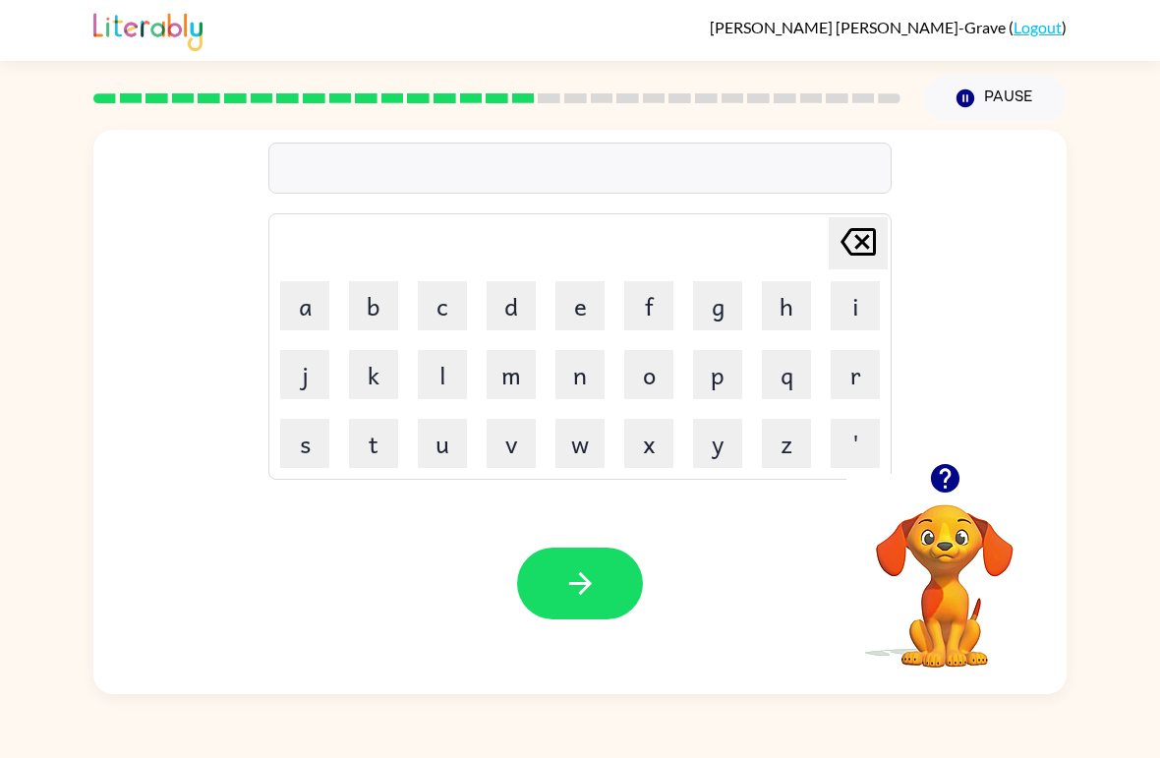
click at [954, 473] on icon "button" at bounding box center [944, 478] width 29 height 29
click at [387, 302] on button "b" at bounding box center [373, 305] width 49 height 49
click at [854, 394] on button "r" at bounding box center [855, 374] width 49 height 49
click at [848, 309] on button "i" at bounding box center [855, 305] width 49 height 49
click at [593, 367] on button "n" at bounding box center [580, 374] width 49 height 49
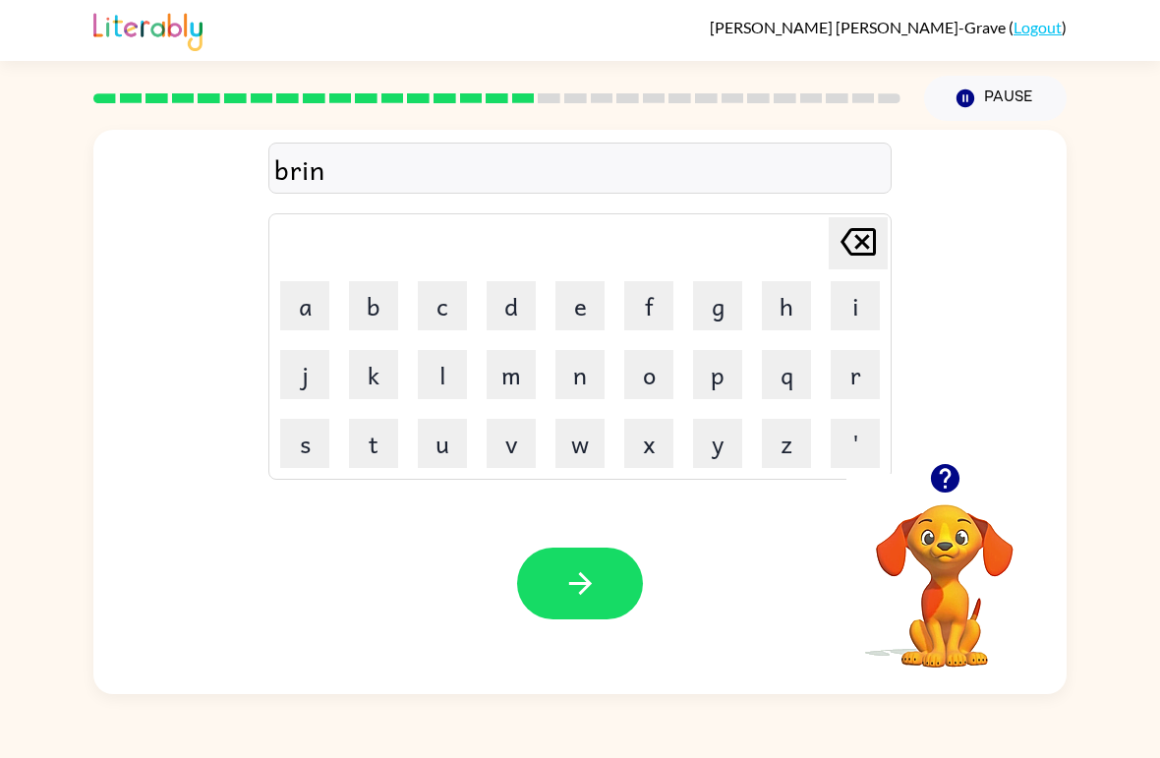
click at [728, 308] on button "g" at bounding box center [717, 305] width 49 height 49
click at [851, 313] on button "i" at bounding box center [855, 305] width 49 height 49
click at [601, 364] on button "n" at bounding box center [580, 374] width 49 height 49
click at [595, 595] on icon "button" at bounding box center [581, 583] width 34 height 34
click at [732, 370] on button "p" at bounding box center [717, 374] width 49 height 49
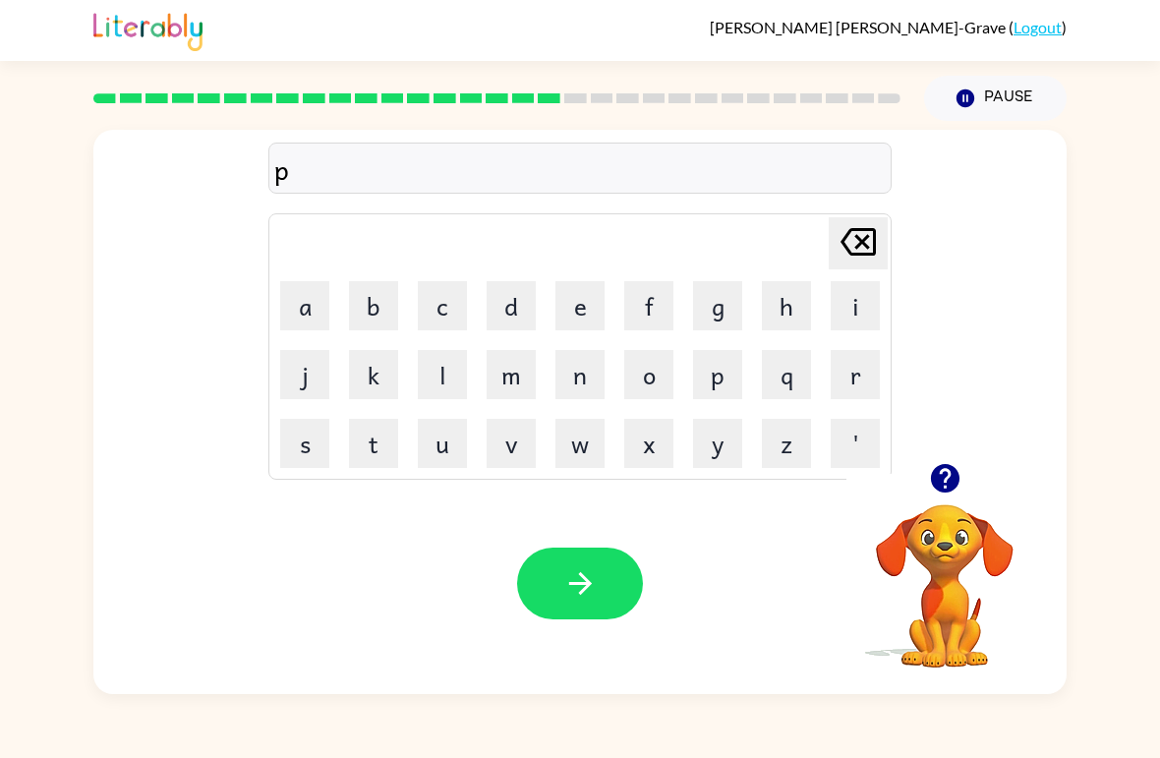
click at [441, 381] on button "l" at bounding box center [442, 374] width 49 height 49
click at [304, 318] on button "a" at bounding box center [304, 305] width 49 height 49
click at [295, 398] on button "j" at bounding box center [304, 374] width 49 height 49
click at [823, 229] on td "[PERSON_NAME] last character input" at bounding box center [580, 243] width 618 height 54
click at [841, 229] on icon "[PERSON_NAME] last character input" at bounding box center [858, 241] width 47 height 47
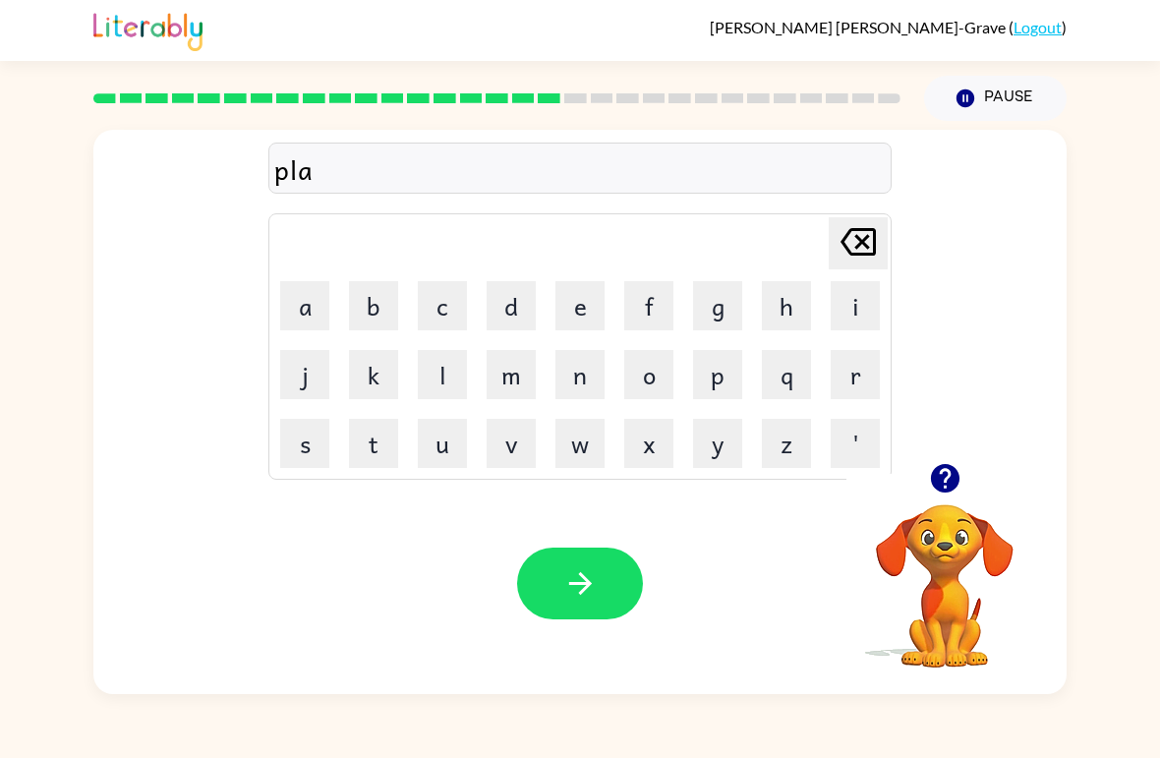
click at [312, 441] on button "s" at bounding box center [304, 443] width 49 height 49
click at [350, 440] on button "t" at bounding box center [373, 443] width 49 height 49
click at [850, 329] on button "i" at bounding box center [855, 305] width 49 height 49
click at [447, 290] on button "c" at bounding box center [442, 305] width 49 height 49
click at [598, 585] on button "button" at bounding box center [580, 584] width 126 height 72
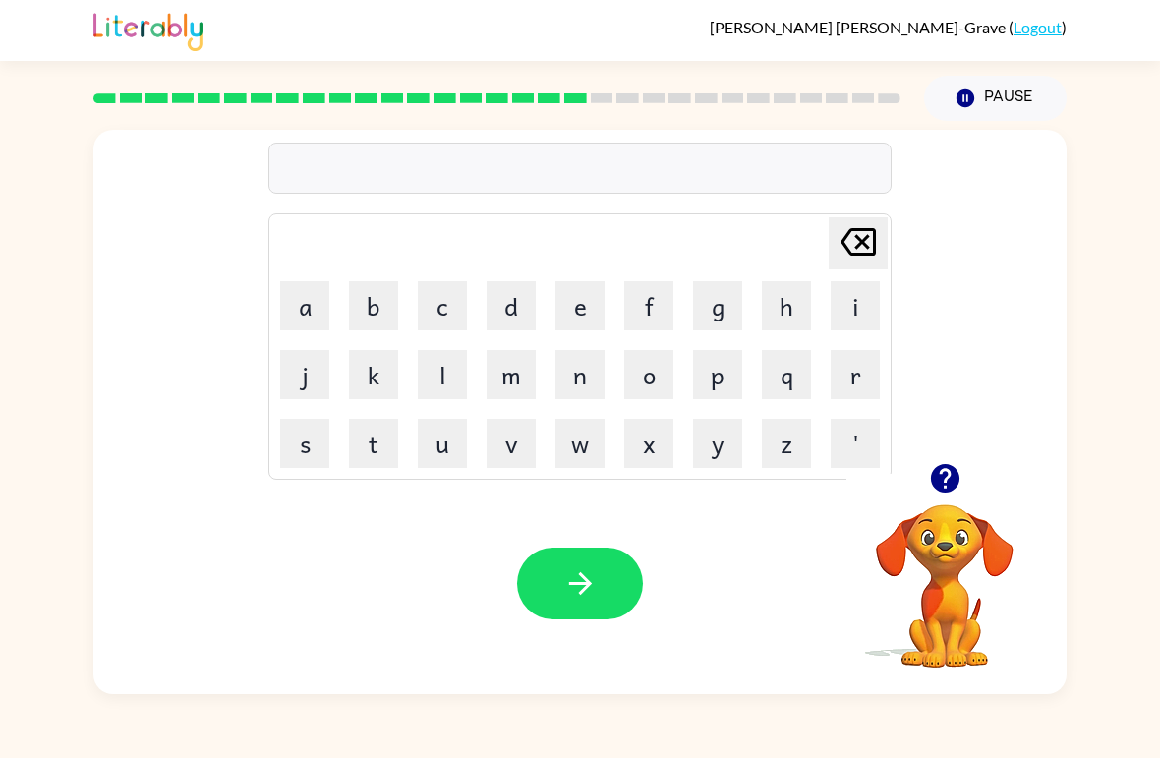
click at [529, 320] on button "d" at bounding box center [511, 305] width 49 height 49
click at [461, 453] on button "u" at bounding box center [442, 443] width 49 height 49
click at [327, 446] on button "s" at bounding box center [304, 443] width 49 height 49
click at [734, 381] on button "p" at bounding box center [717, 374] width 49 height 49
click at [438, 358] on button "l" at bounding box center [442, 374] width 49 height 49
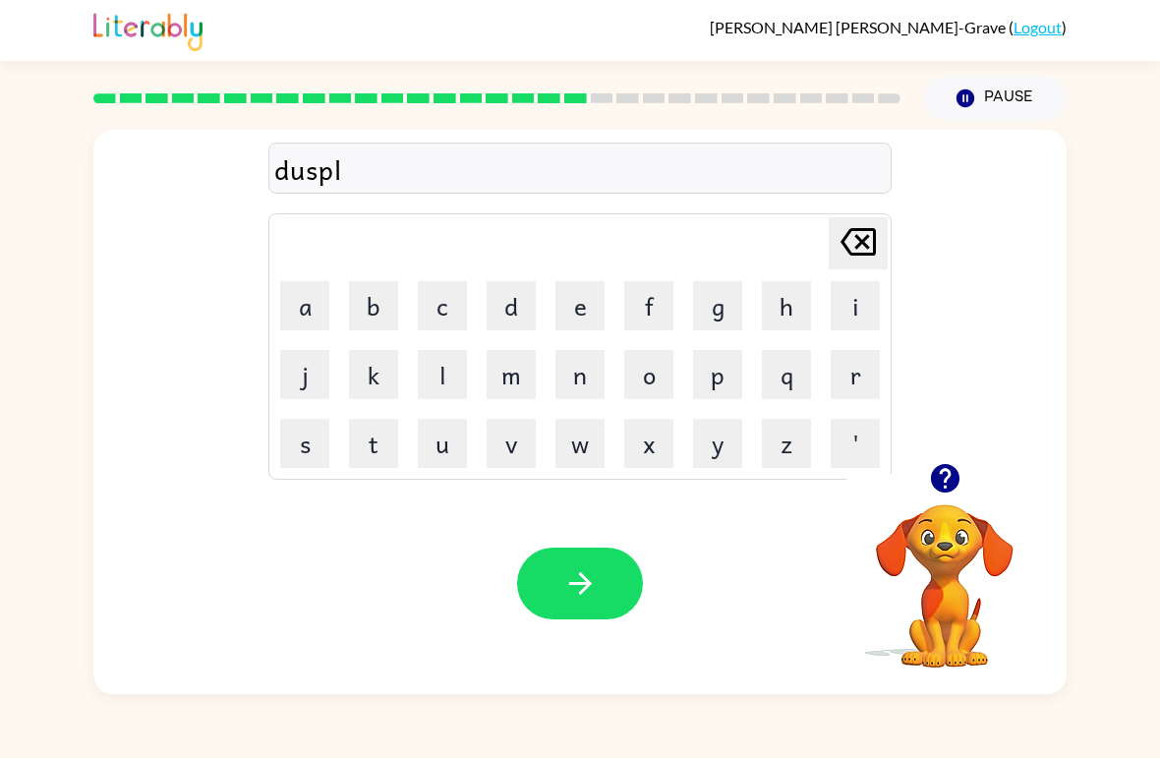
click at [324, 307] on button "a" at bounding box center [304, 305] width 49 height 49
click at [701, 444] on button "y" at bounding box center [717, 443] width 49 height 49
click at [620, 616] on button "button" at bounding box center [580, 584] width 126 height 72
click at [527, 310] on button "d" at bounding box center [511, 305] width 49 height 49
click at [962, 450] on div "d [PERSON_NAME] last character input a b c d e f g h i j k l m n o p q r s t u …" at bounding box center [580, 296] width 974 height 333
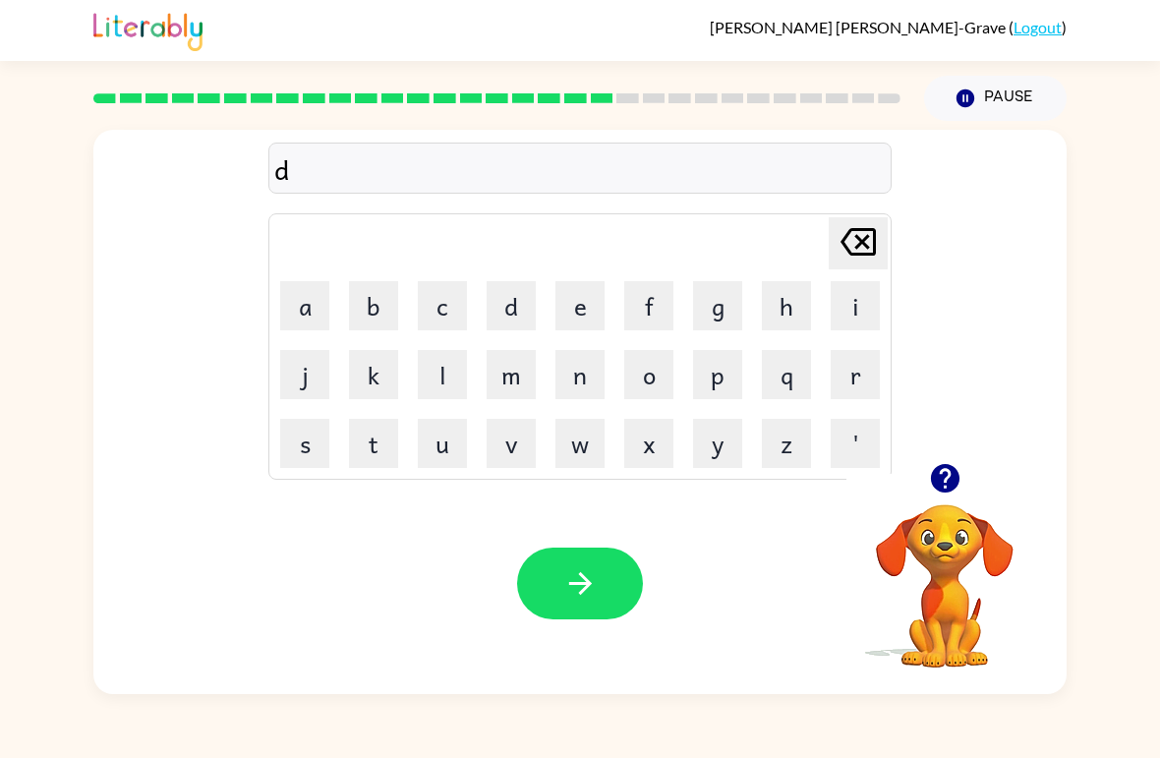
click at [945, 487] on icon "button" at bounding box center [945, 478] width 34 height 34
click at [438, 456] on button "u" at bounding box center [442, 443] width 49 height 49
click at [314, 425] on button "s" at bounding box center [304, 443] width 49 height 49
click at [376, 451] on button "t" at bounding box center [373, 443] width 49 height 49
click at [586, 310] on button "e" at bounding box center [580, 305] width 49 height 49
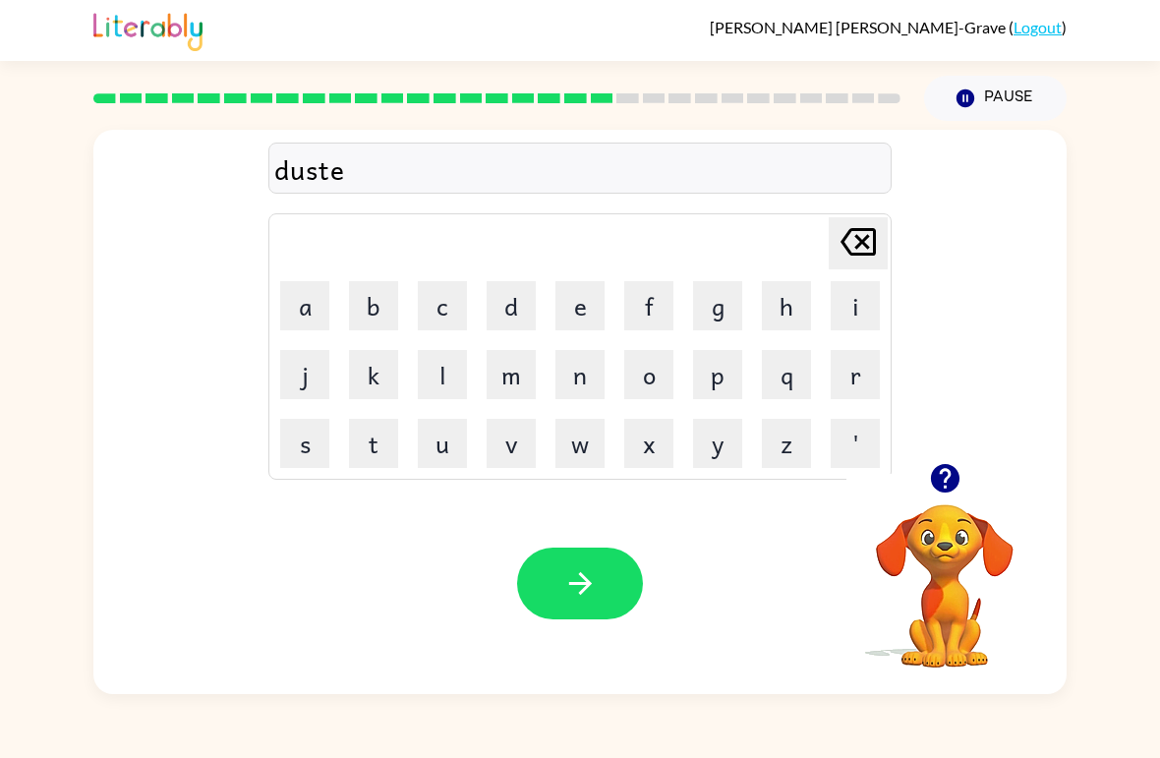
click at [384, 302] on button "b" at bounding box center [373, 305] width 49 height 49
click at [873, 252] on icon at bounding box center [858, 242] width 35 height 28
click at [499, 314] on button "d" at bounding box center [511, 305] width 49 height 49
click at [573, 609] on button "button" at bounding box center [580, 584] width 126 height 72
click at [304, 458] on button "s" at bounding box center [304, 443] width 49 height 49
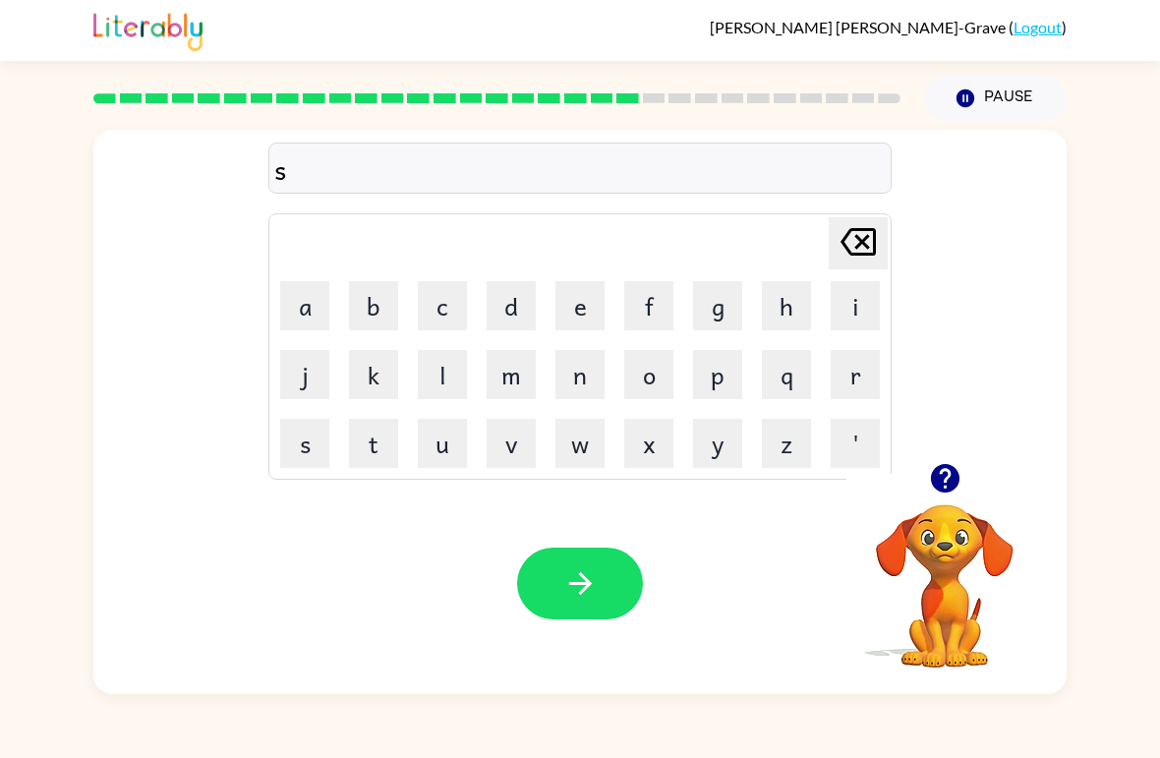
click at [576, 293] on button "e" at bounding box center [580, 305] width 49 height 49
click at [566, 398] on button "n" at bounding box center [580, 374] width 49 height 49
click at [534, 454] on button "v" at bounding box center [511, 443] width 49 height 49
click at [887, 258] on button "[PERSON_NAME] last character input" at bounding box center [858, 243] width 59 height 52
click at [396, 437] on button "t" at bounding box center [373, 443] width 49 height 49
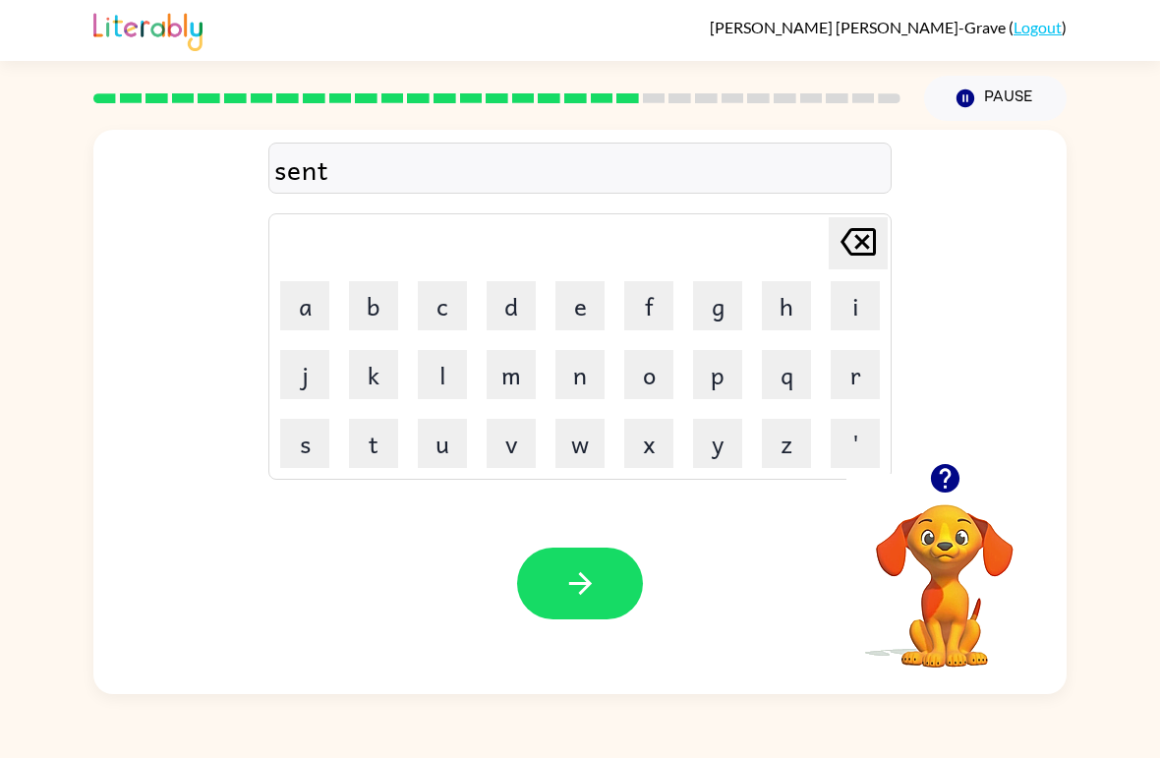
click at [566, 277] on td "e" at bounding box center [580, 305] width 67 height 67
click at [603, 304] on button "e" at bounding box center [580, 305] width 49 height 49
click at [952, 482] on icon "button" at bounding box center [944, 478] width 29 height 29
click at [740, 374] on button "p" at bounding box center [717, 374] width 49 height 49
click at [848, 320] on button "i" at bounding box center [855, 305] width 49 height 49
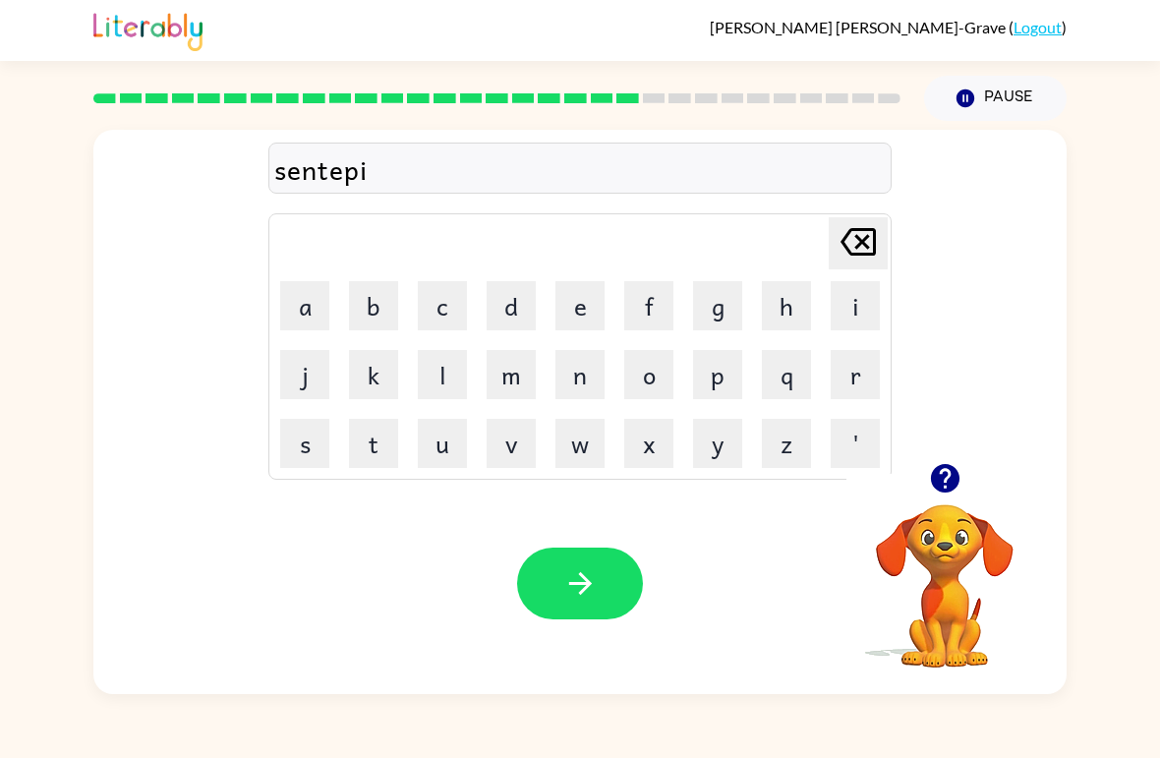
click at [495, 305] on button "d" at bounding box center [511, 305] width 49 height 49
click at [542, 582] on button "button" at bounding box center [580, 584] width 126 height 72
click at [619, 581] on button "button" at bounding box center [580, 584] width 126 height 72
click at [866, 373] on button "r" at bounding box center [855, 374] width 49 height 49
click at [568, 317] on button "e" at bounding box center [580, 305] width 49 height 49
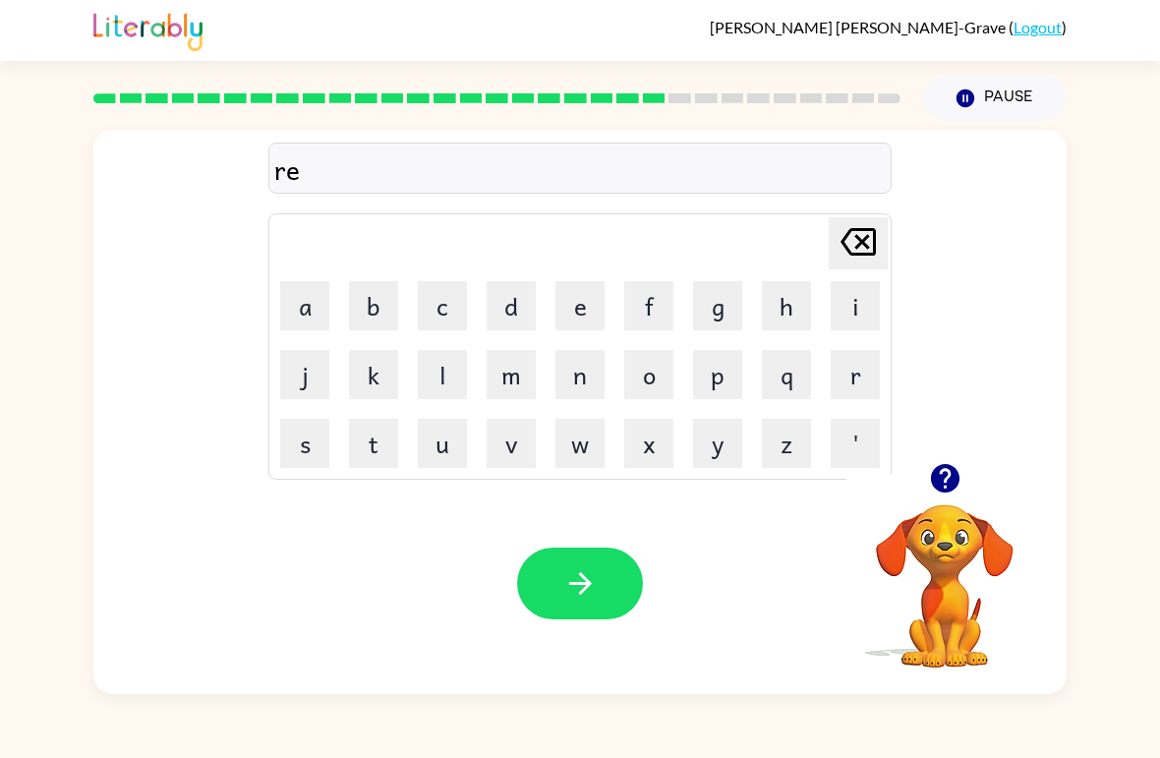
click at [833, 318] on button "i" at bounding box center [855, 305] width 49 height 49
click at [580, 386] on button "n" at bounding box center [580, 374] width 49 height 49
click at [448, 318] on button "c" at bounding box center [442, 305] width 49 height 49
click at [636, 394] on button "o" at bounding box center [648, 374] width 49 height 49
click at [374, 442] on button "t" at bounding box center [373, 443] width 49 height 49
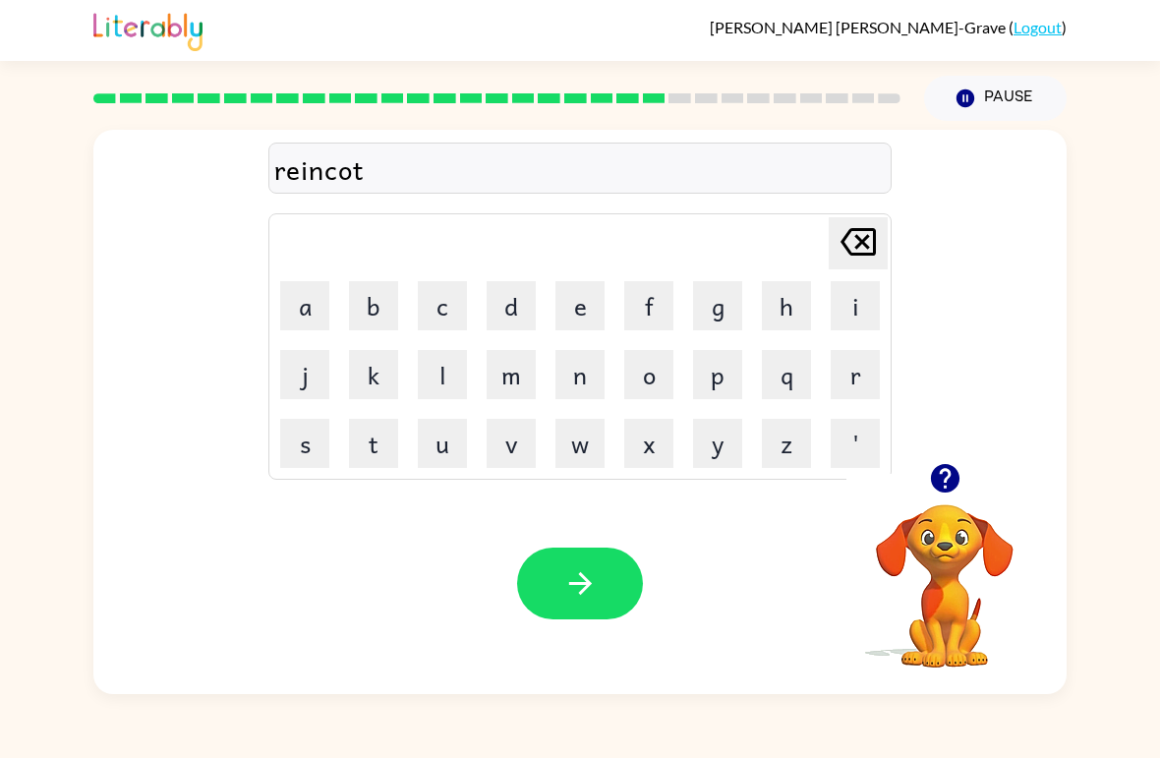
click at [556, 316] on button "e" at bounding box center [580, 305] width 49 height 49
click at [839, 257] on icon "[PERSON_NAME] last character input" at bounding box center [858, 241] width 47 height 47
click at [574, 565] on button "button" at bounding box center [580, 584] width 126 height 72
click at [520, 388] on button "m" at bounding box center [511, 374] width 49 height 49
click at [310, 299] on button "a" at bounding box center [304, 305] width 49 height 49
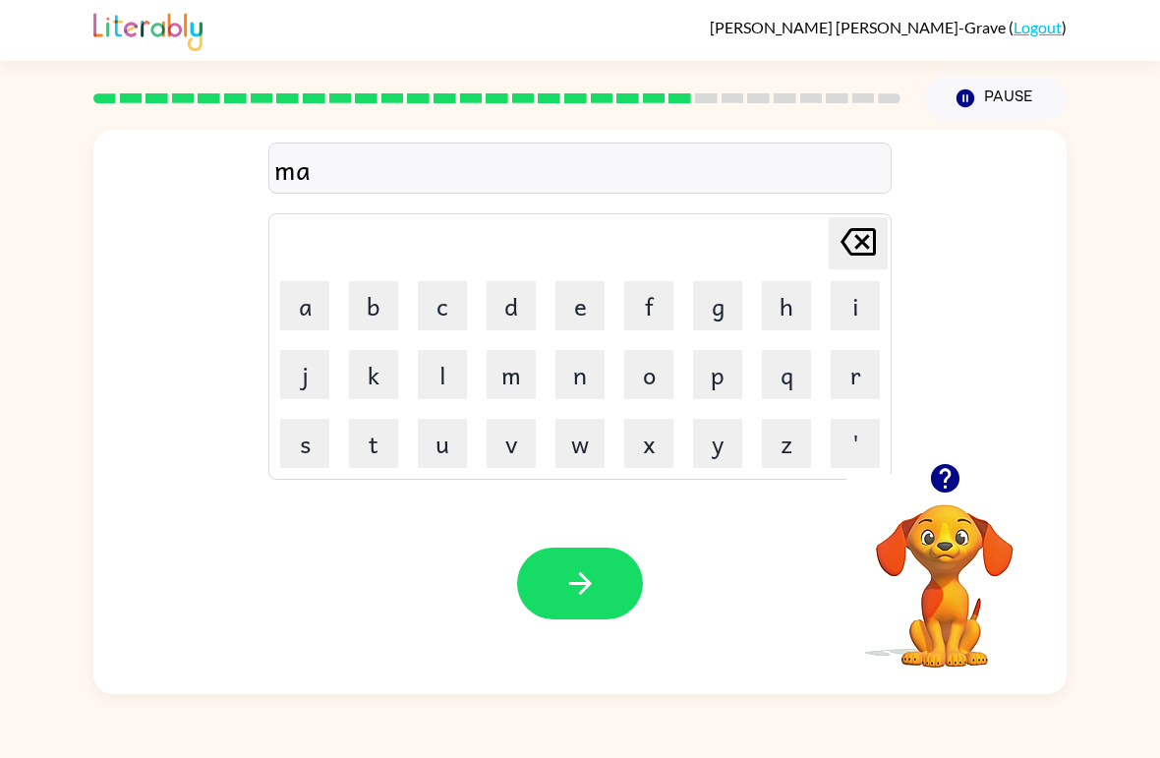
click at [873, 368] on button "r" at bounding box center [855, 374] width 49 height 49
click at [397, 381] on button "k" at bounding box center [373, 374] width 49 height 49
click at [572, 311] on button "e" at bounding box center [580, 305] width 49 height 49
click at [855, 361] on button "r" at bounding box center [855, 374] width 49 height 49
click at [557, 561] on button "button" at bounding box center [580, 584] width 126 height 72
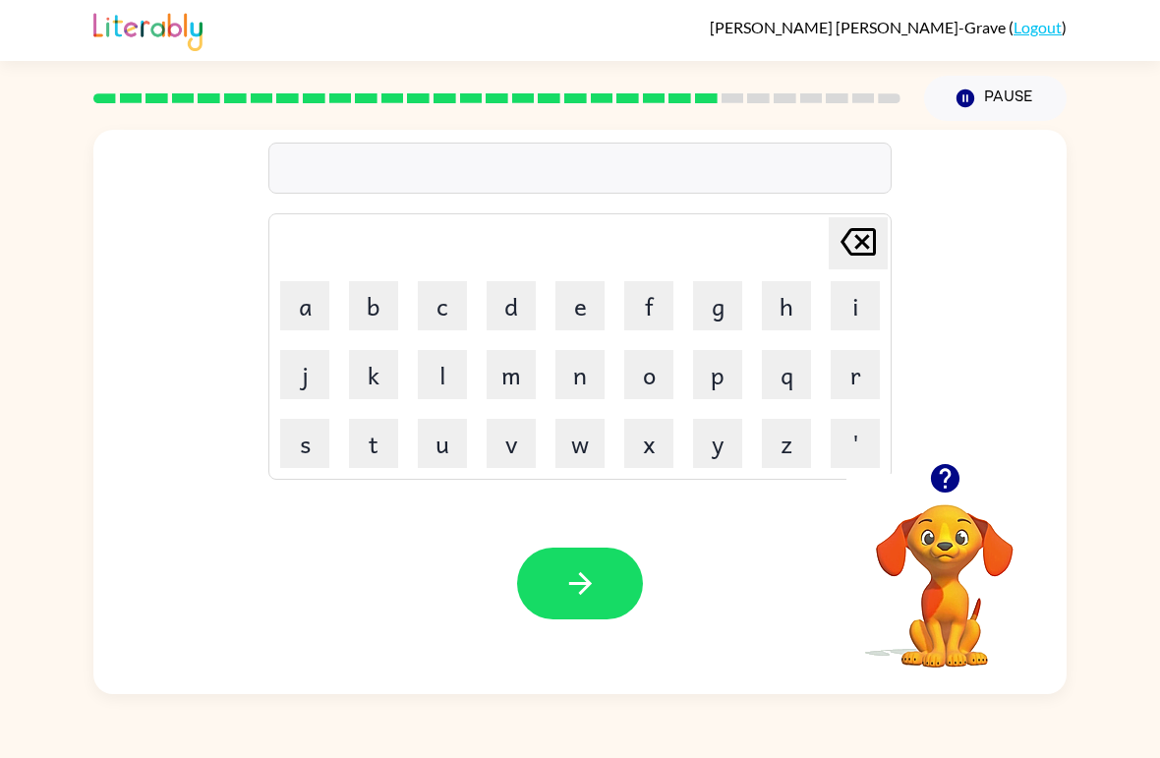
click at [302, 328] on button "a" at bounding box center [304, 305] width 49 height 49
click at [510, 309] on button "d" at bounding box center [511, 305] width 49 height 49
click at [522, 446] on button "v" at bounding box center [511, 443] width 49 height 49
click at [320, 316] on button "a" at bounding box center [304, 305] width 49 height 49
click at [568, 381] on button "n" at bounding box center [580, 374] width 49 height 49
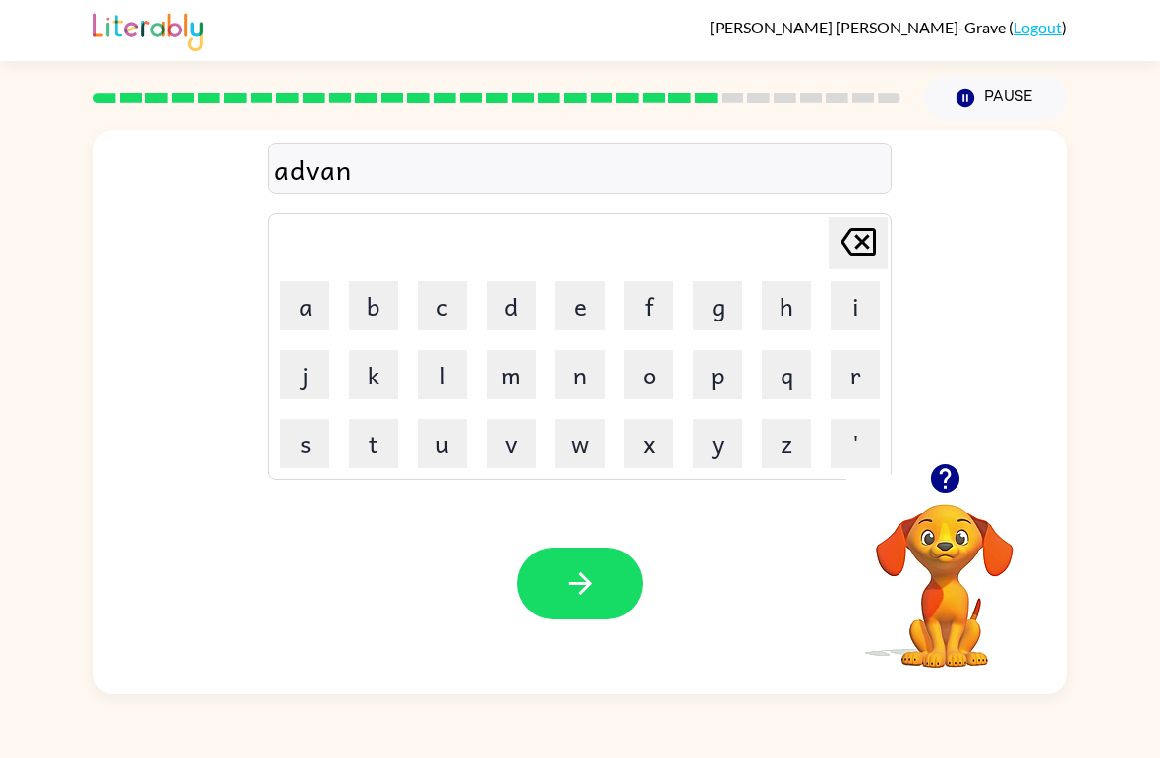
click at [321, 452] on button "s" at bounding box center [304, 443] width 49 height 49
click at [862, 312] on button "i" at bounding box center [855, 305] width 49 height 49
click at [590, 379] on button "n" at bounding box center [580, 374] width 49 height 49
click at [740, 302] on button "g" at bounding box center [717, 305] width 49 height 49
click at [621, 576] on button "button" at bounding box center [580, 584] width 126 height 72
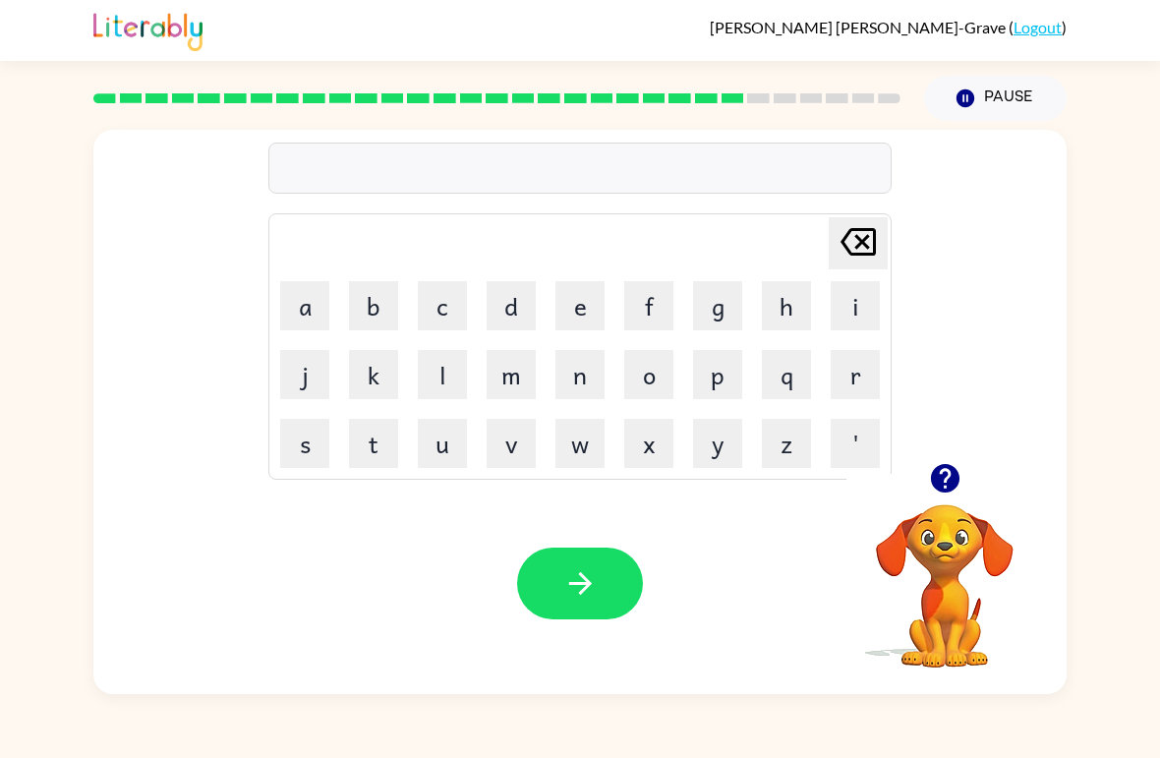
click at [935, 481] on icon "button" at bounding box center [944, 478] width 29 height 29
click at [715, 305] on button "g" at bounding box center [717, 305] width 49 height 49
click at [637, 380] on button "o" at bounding box center [648, 374] width 49 height 49
click at [387, 303] on button "b" at bounding box center [373, 305] width 49 height 49
click at [436, 396] on button "l" at bounding box center [442, 374] width 49 height 49
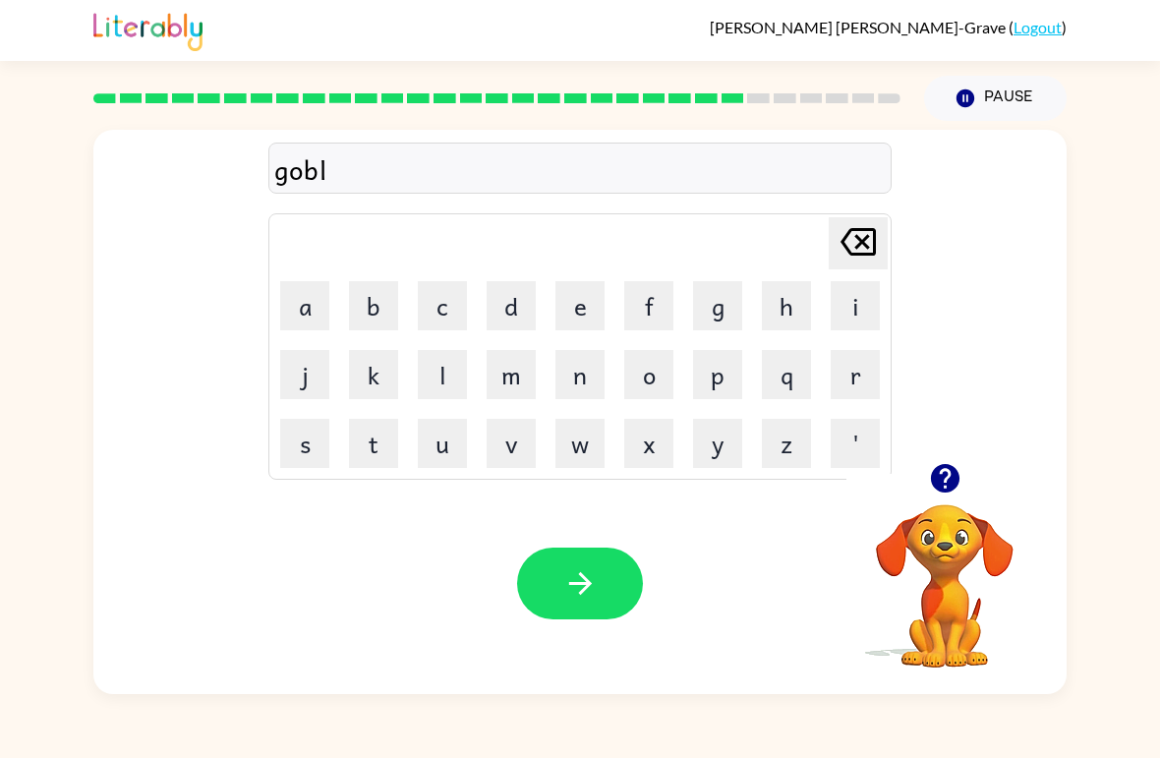
click at [853, 306] on button "i" at bounding box center [855, 305] width 49 height 49
click at [577, 377] on button "n" at bounding box center [580, 374] width 49 height 49
click at [565, 571] on icon "button" at bounding box center [581, 583] width 34 height 34
click at [731, 310] on button "g" at bounding box center [717, 305] width 49 height 49
click at [629, 385] on button "o" at bounding box center [648, 374] width 49 height 49
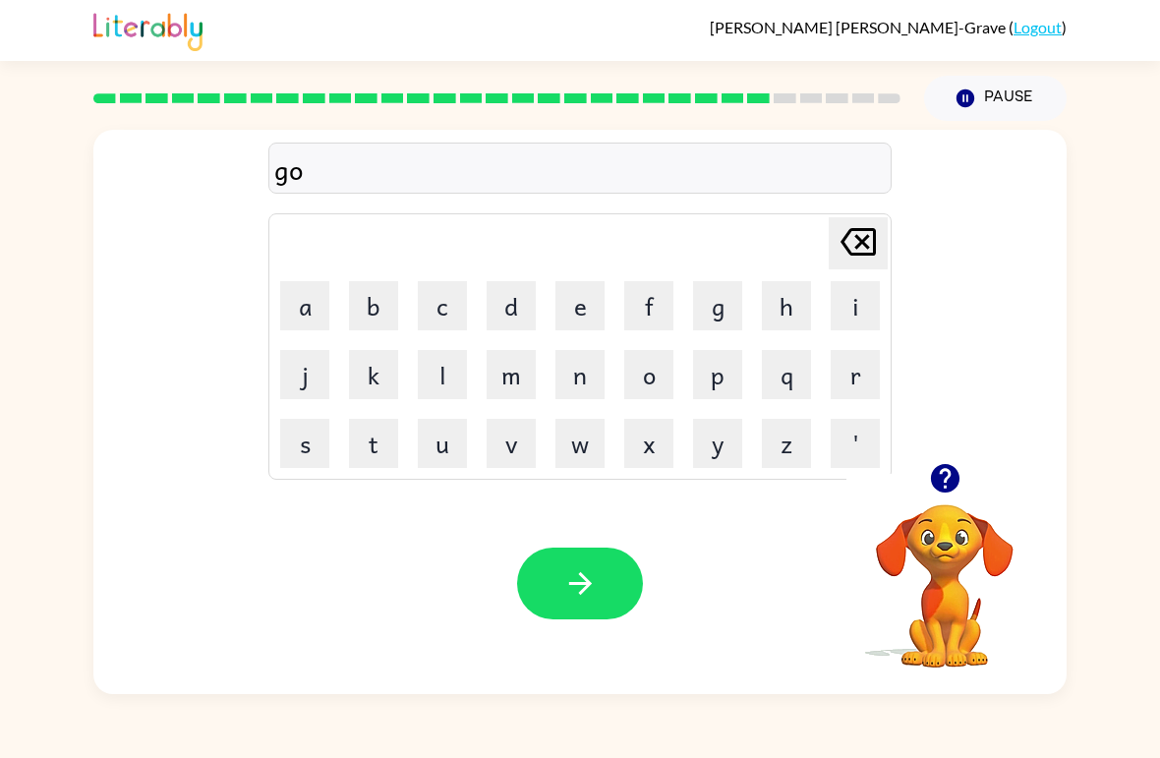
click at [509, 430] on button "v" at bounding box center [511, 443] width 49 height 49
click at [304, 329] on button "a" at bounding box center [304, 305] width 49 height 49
click at [842, 261] on icon "[PERSON_NAME] last character input" at bounding box center [858, 241] width 47 height 47
click at [594, 311] on button "e" at bounding box center [580, 305] width 49 height 49
click at [855, 384] on button "r" at bounding box center [855, 374] width 49 height 49
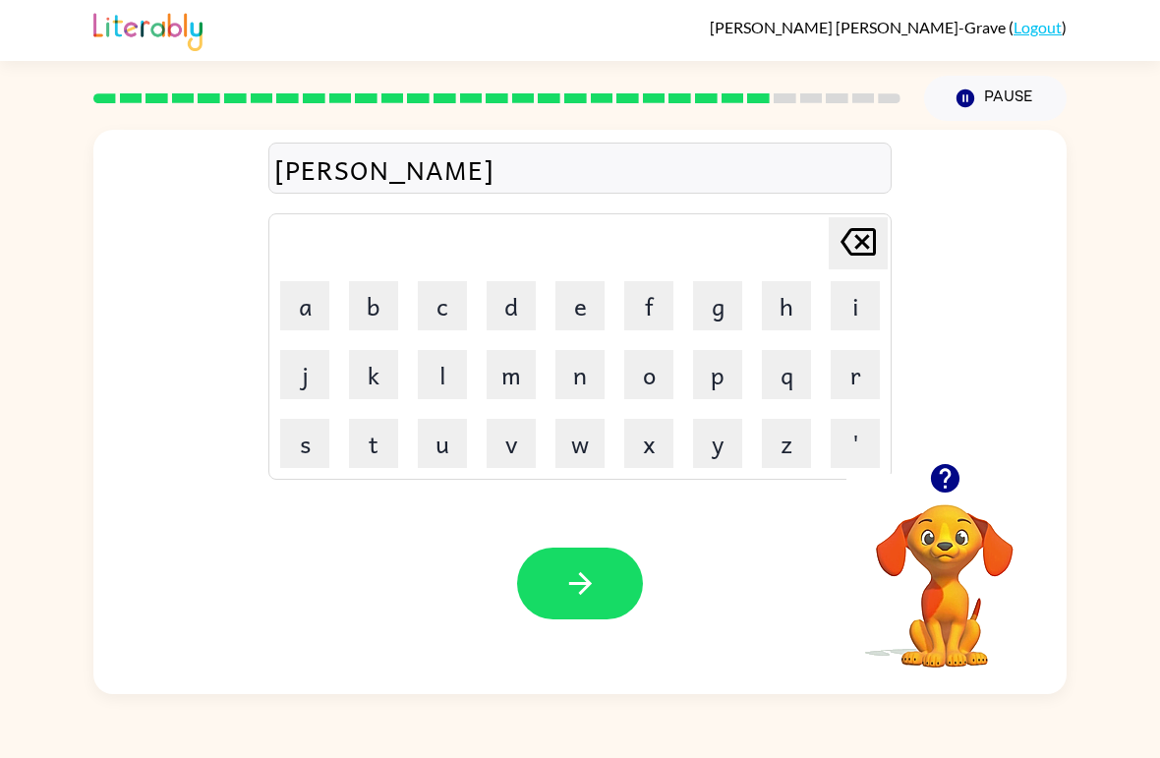
click at [496, 368] on button "m" at bounding box center [511, 374] width 49 height 49
click at [489, 313] on button "d" at bounding box center [511, 305] width 49 height 49
click at [853, 242] on icon "[PERSON_NAME] last character input" at bounding box center [858, 241] width 47 height 47
click at [591, 309] on button "e" at bounding box center [580, 305] width 49 height 49
click at [577, 364] on button "n" at bounding box center [580, 374] width 49 height 49
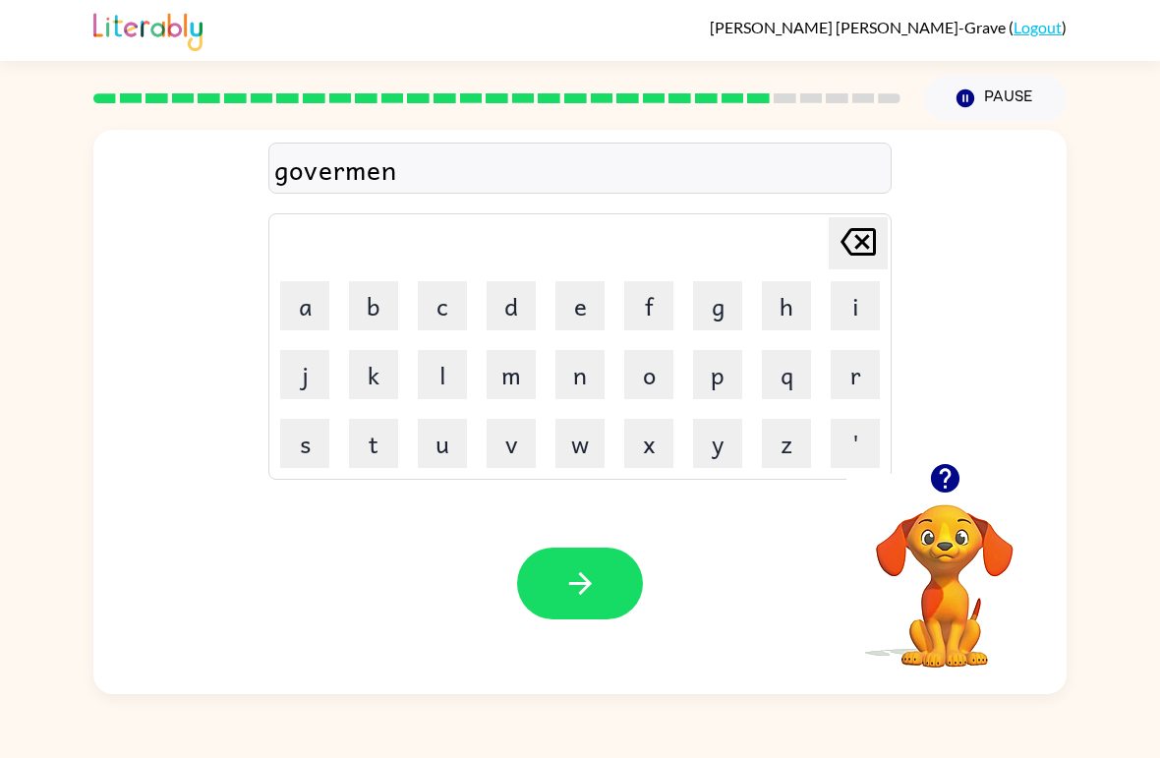
click at [384, 445] on button "t" at bounding box center [373, 443] width 49 height 49
click at [549, 578] on button "button" at bounding box center [580, 584] width 126 height 72
click at [340, 447] on td "t" at bounding box center [373, 443] width 67 height 67
click at [323, 438] on button "s" at bounding box center [304, 443] width 49 height 49
click at [371, 453] on button "t" at bounding box center [373, 443] width 49 height 49
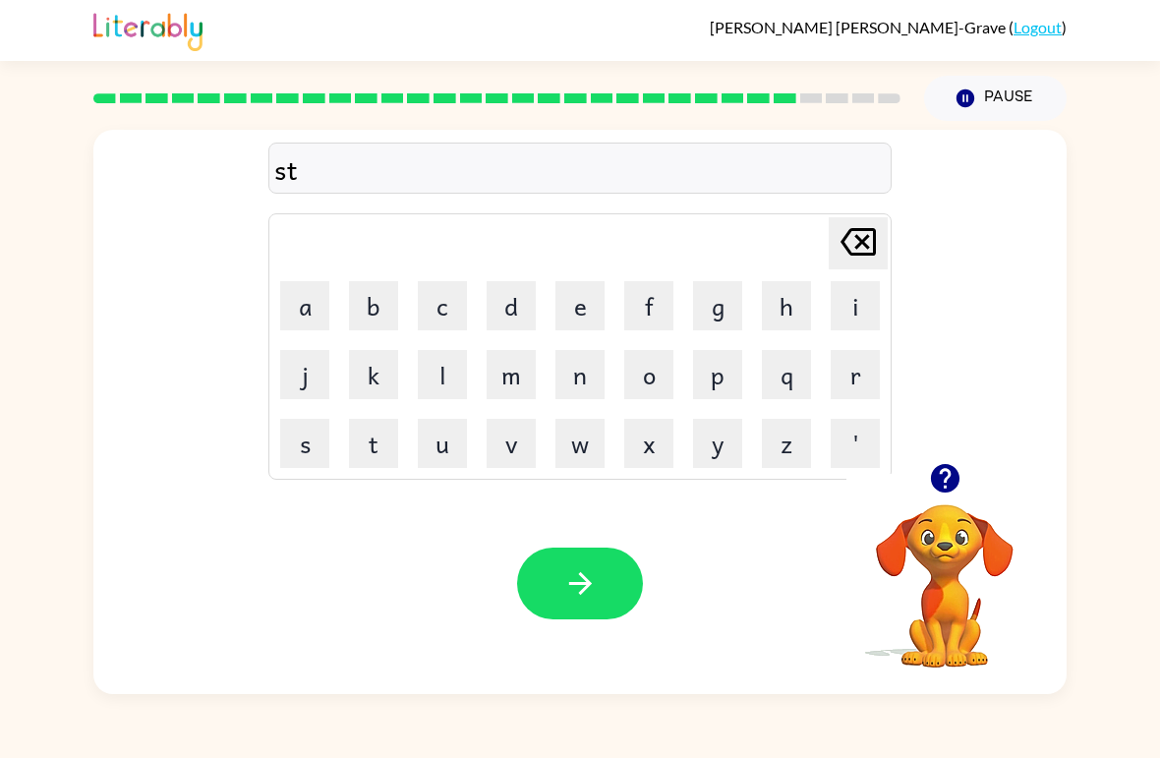
click at [393, 455] on button "t" at bounding box center [373, 443] width 49 height 49
click at [386, 445] on button "t" at bounding box center [373, 443] width 49 height 49
click at [380, 446] on button "t" at bounding box center [373, 443] width 49 height 49
click at [379, 446] on button "t" at bounding box center [373, 443] width 49 height 49
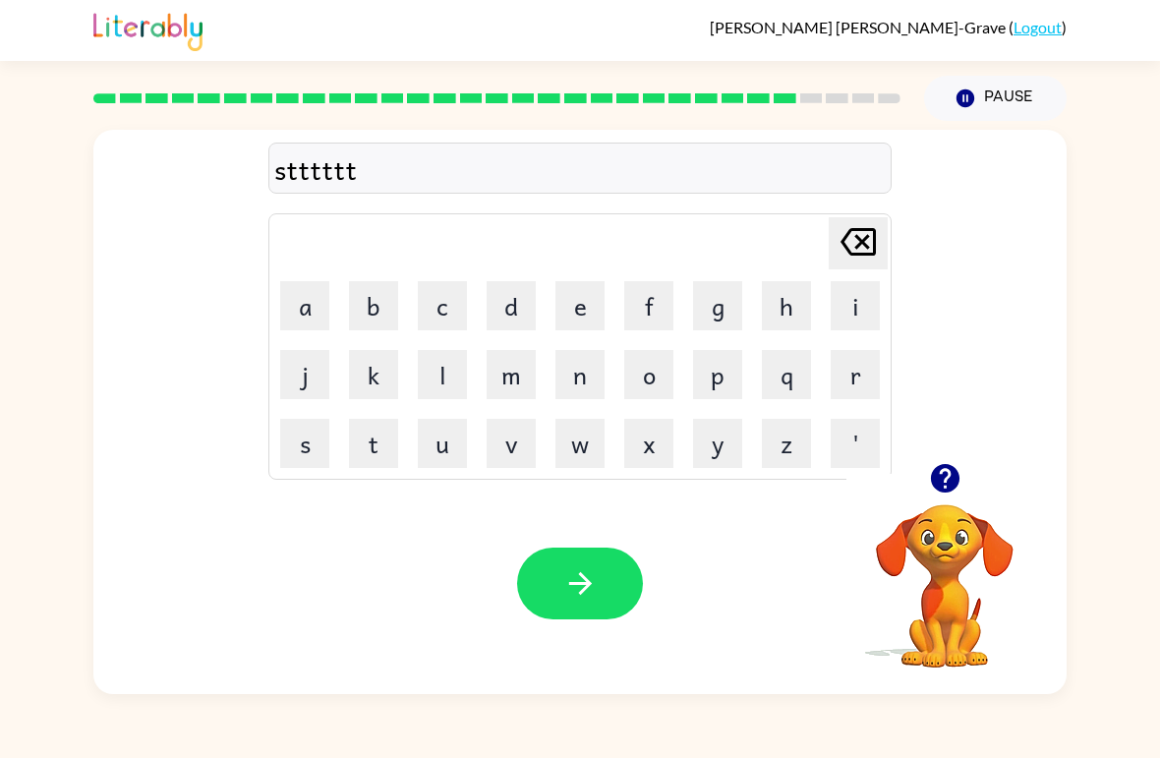
click at [379, 446] on button "t" at bounding box center [373, 443] width 49 height 49
click at [379, 459] on button "t" at bounding box center [373, 443] width 49 height 49
click at [395, 464] on button "t" at bounding box center [373, 443] width 49 height 49
click at [402, 471] on td "t" at bounding box center [373, 443] width 67 height 67
click at [390, 466] on button "t" at bounding box center [373, 443] width 49 height 49
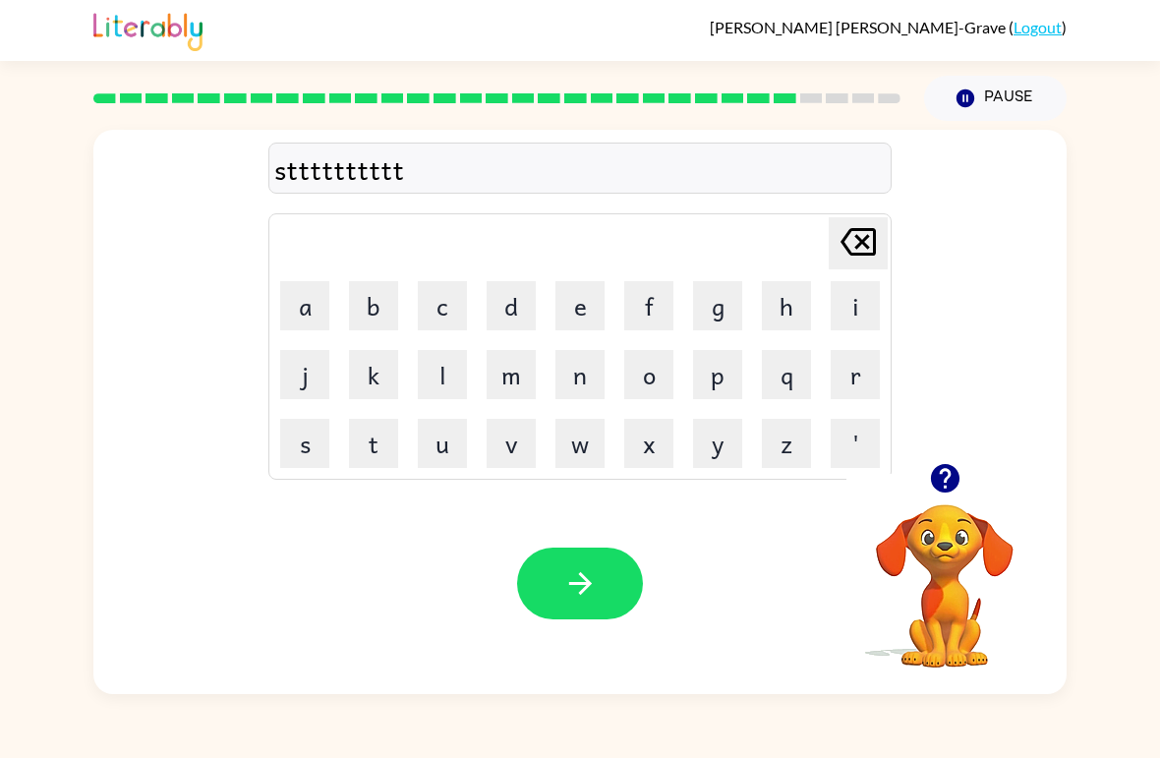
click at [392, 468] on td "t" at bounding box center [373, 443] width 67 height 67
click at [843, 251] on icon "[PERSON_NAME] last character input" at bounding box center [858, 241] width 47 height 47
click at [842, 250] on icon "[PERSON_NAME] last character input" at bounding box center [858, 241] width 47 height 47
click at [855, 239] on icon "[PERSON_NAME] last character input" at bounding box center [858, 241] width 47 height 47
click at [854, 238] on icon "[PERSON_NAME] last character input" at bounding box center [858, 241] width 47 height 47
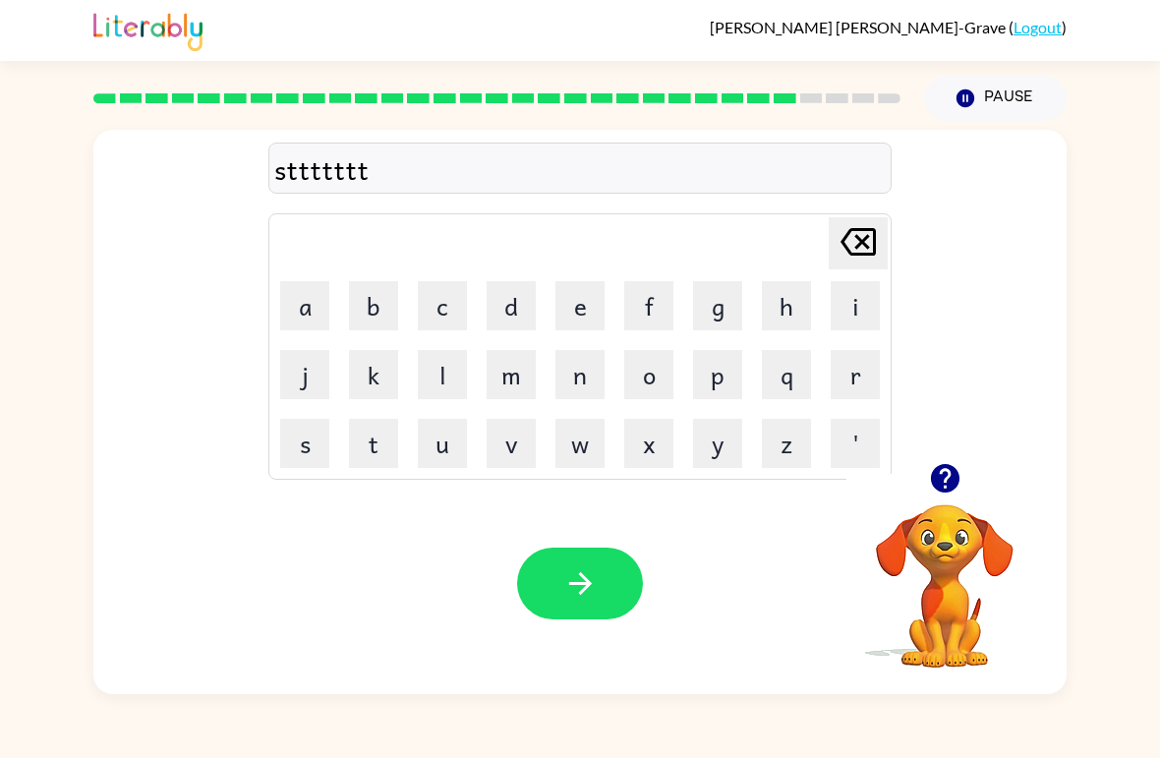
click at [855, 241] on icon "[PERSON_NAME] last character input" at bounding box center [858, 241] width 47 height 47
click at [850, 244] on icon "[PERSON_NAME] last character input" at bounding box center [858, 241] width 47 height 47
click at [850, 243] on icon "[PERSON_NAME] last character input" at bounding box center [858, 241] width 47 height 47
click at [857, 248] on icon at bounding box center [858, 242] width 35 height 28
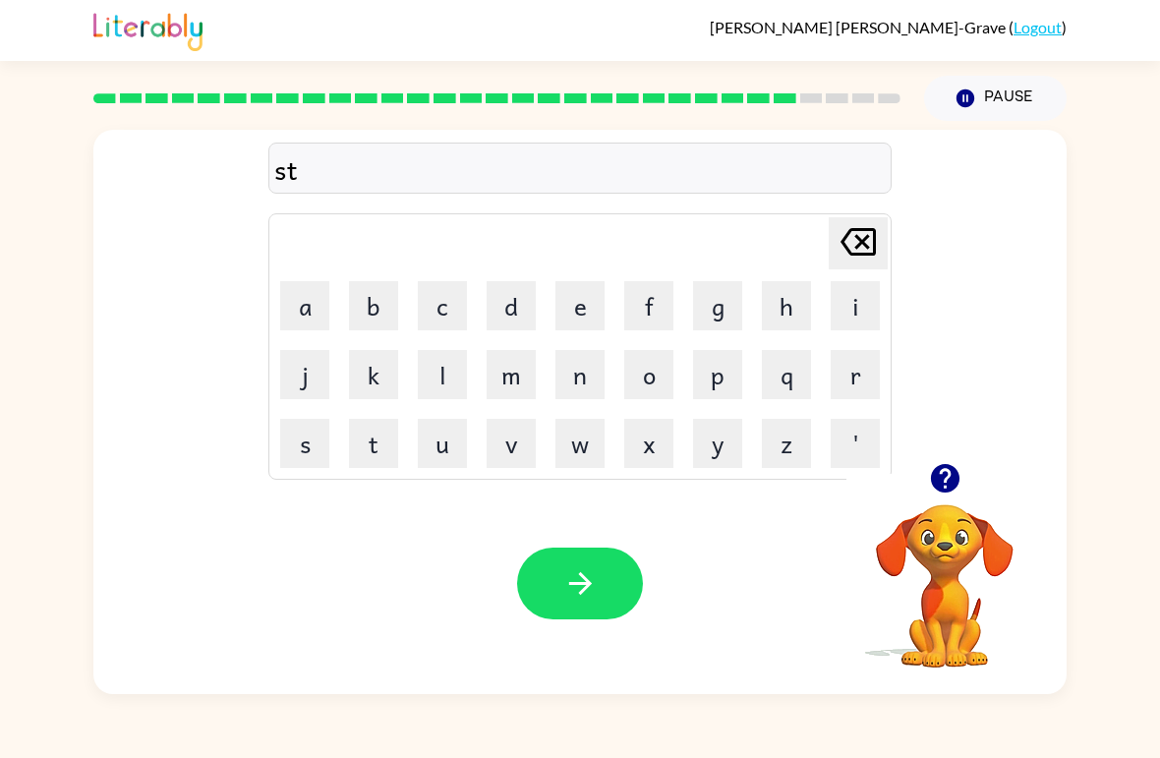
click at [838, 379] on button "r" at bounding box center [855, 374] width 49 height 49
click at [318, 313] on button "a" at bounding box center [304, 305] width 49 height 49
click at [858, 299] on button "i" at bounding box center [855, 305] width 49 height 49
click at [574, 397] on button "n" at bounding box center [580, 374] width 49 height 49
click at [557, 561] on button "button" at bounding box center [580, 584] width 126 height 72
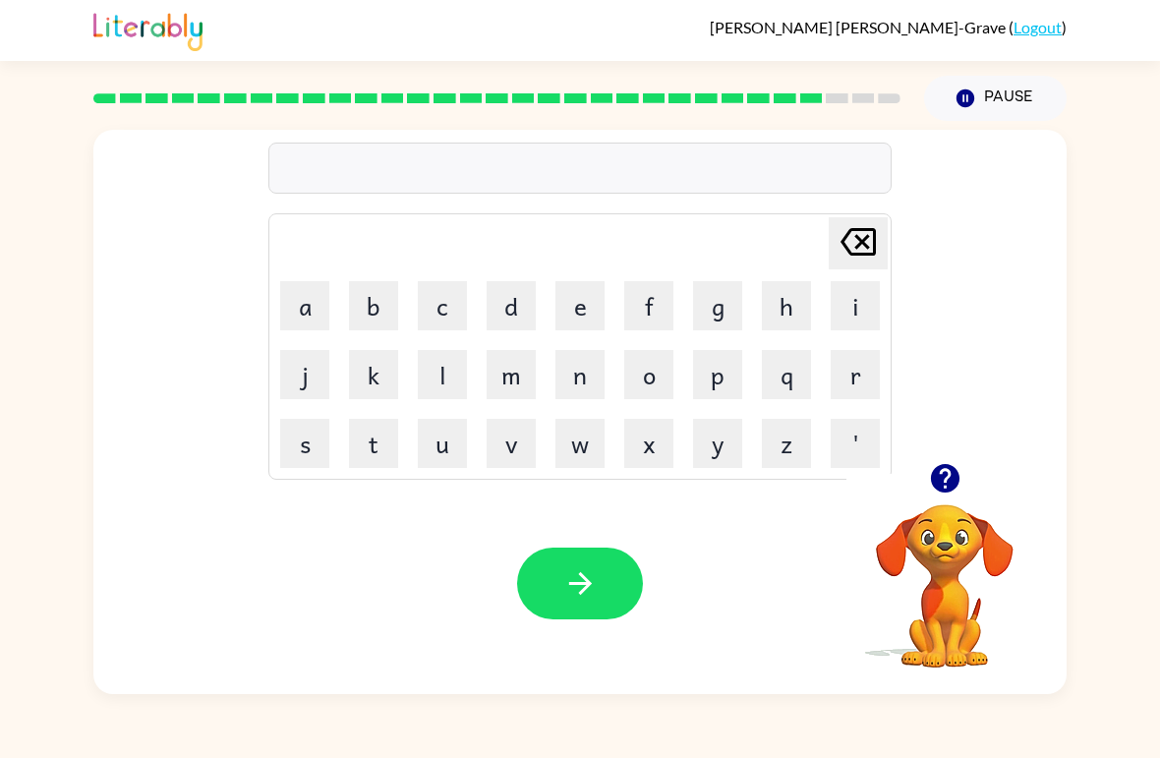
click at [319, 457] on button "s" at bounding box center [304, 443] width 49 height 49
click at [783, 327] on button "h" at bounding box center [786, 305] width 49 height 49
click at [309, 319] on button "a" at bounding box center [304, 305] width 49 height 49
click at [717, 380] on button "p" at bounding box center [717, 374] width 49 height 49
click at [581, 311] on button "e" at bounding box center [580, 305] width 49 height 49
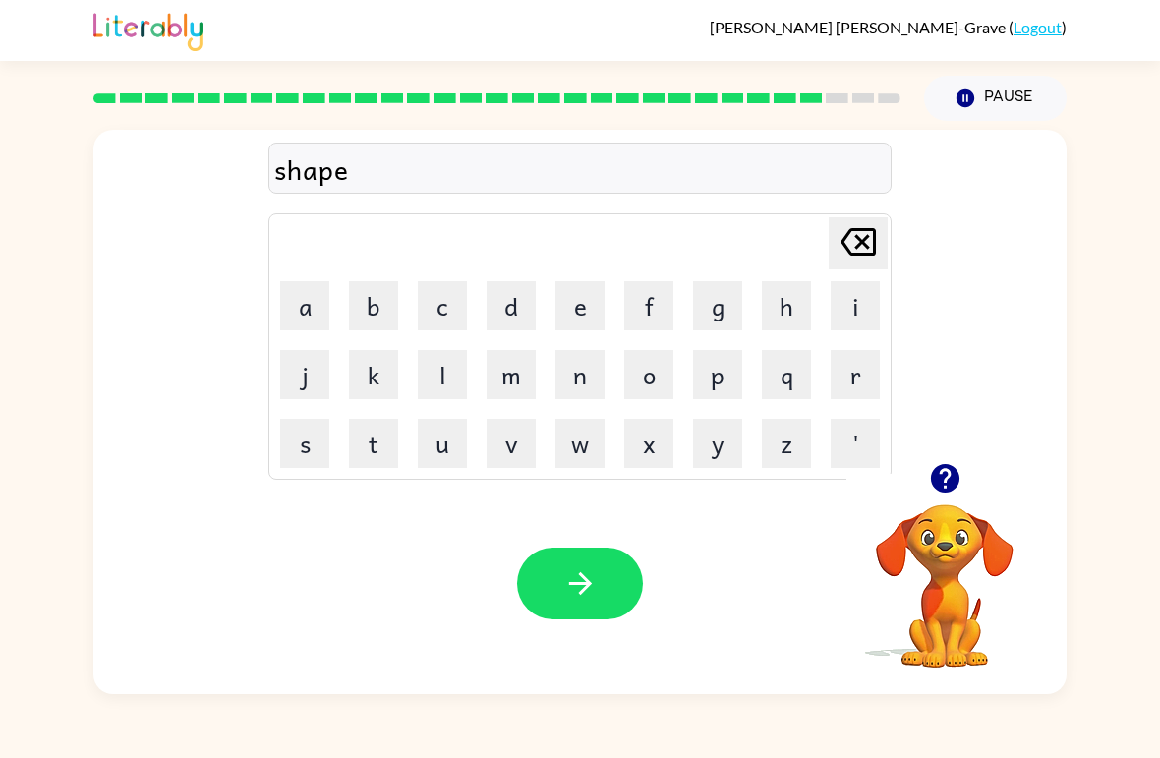
click at [517, 586] on button "button" at bounding box center [580, 584] width 126 height 72
click at [446, 311] on button "c" at bounding box center [442, 305] width 49 height 49
click at [320, 432] on button "s" at bounding box center [304, 443] width 49 height 49
click at [583, 318] on button "e" at bounding box center [580, 305] width 49 height 49
click at [447, 381] on button "l" at bounding box center [442, 374] width 49 height 49
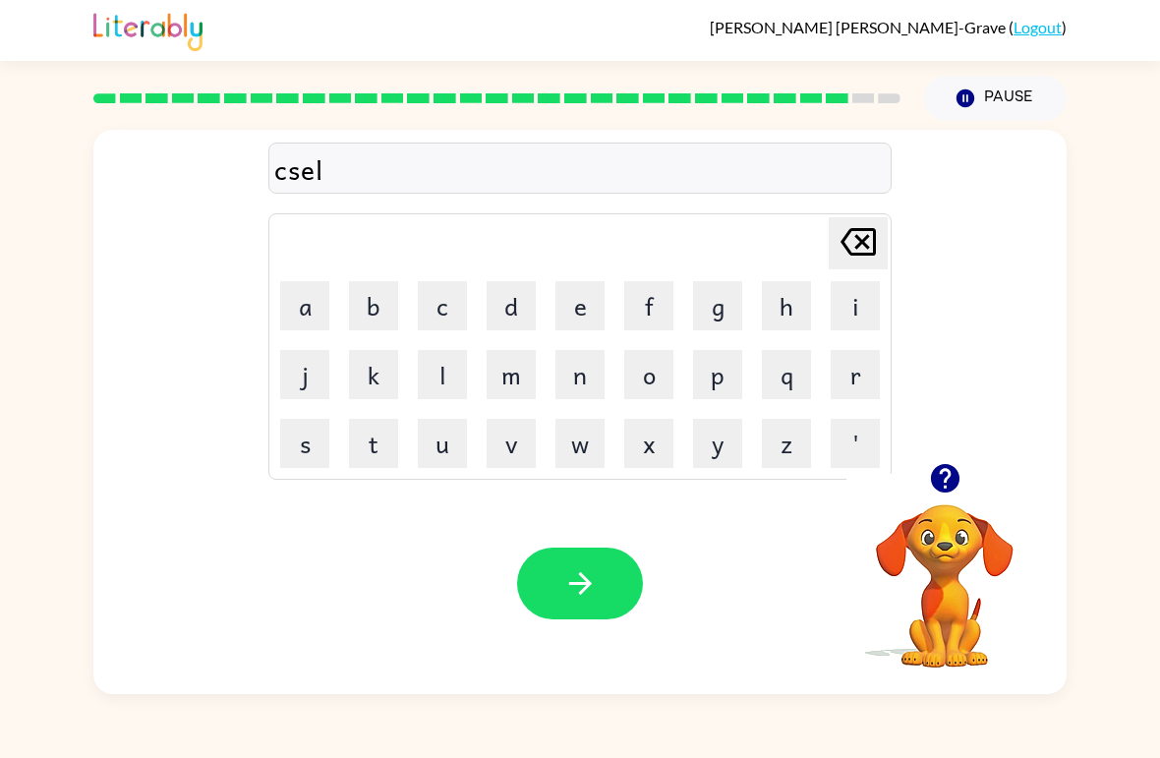
click at [578, 318] on button "e" at bounding box center [580, 305] width 49 height 49
click at [592, 383] on button "n" at bounding box center [580, 374] width 49 height 49
click at [515, 292] on button "d" at bounding box center [511, 305] width 49 height 49
click at [574, 602] on button "button" at bounding box center [580, 584] width 126 height 72
click at [322, 378] on button "j" at bounding box center [304, 374] width 49 height 49
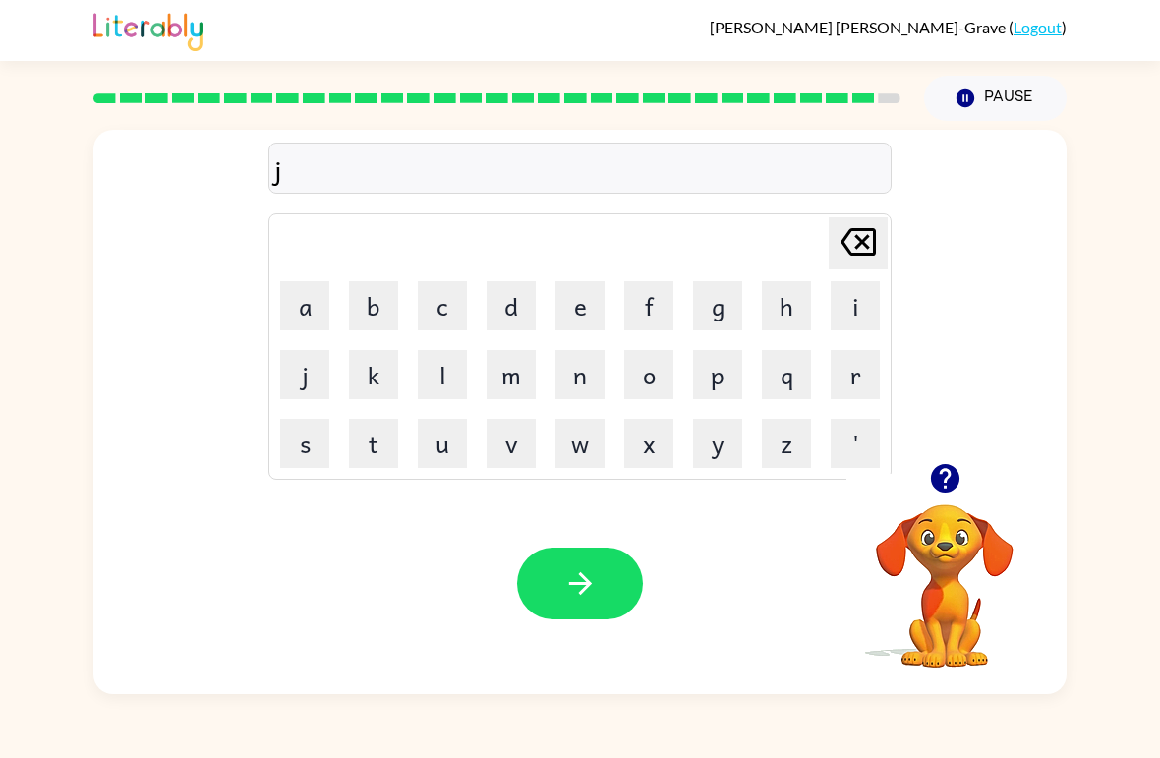
click at [646, 386] on button "o" at bounding box center [648, 374] width 49 height 49
click at [386, 312] on button "b" at bounding box center [373, 305] width 49 height 49
click at [851, 383] on button "r" at bounding box center [855, 374] width 49 height 49
click at [320, 320] on button "a" at bounding box center [304, 305] width 49 height 49
click at [385, 382] on button "k" at bounding box center [373, 374] width 49 height 49
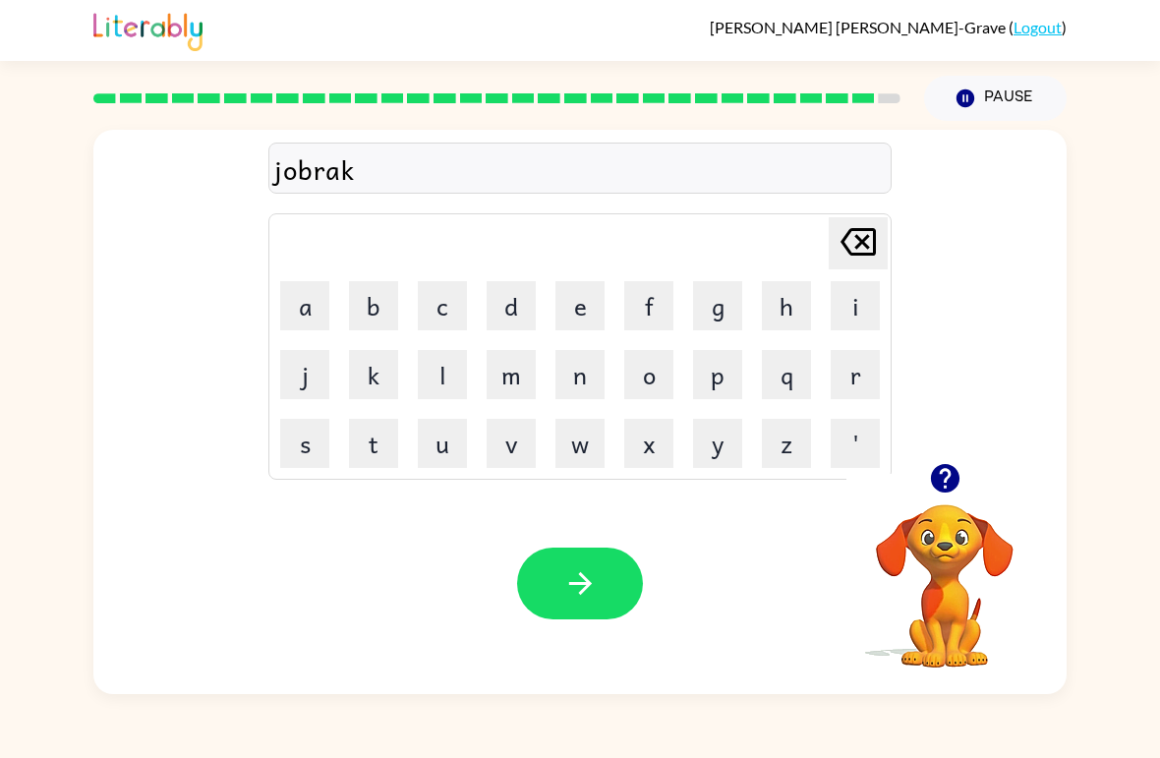
click at [598, 318] on button "e" at bounding box center [580, 305] width 49 height 49
click at [388, 533] on div "Your browser must support playing .mp4 files to use Literably. Please try using…" at bounding box center [580, 583] width 974 height 221
click at [935, 477] on icon "button" at bounding box center [944, 478] width 29 height 29
click at [859, 378] on button "r" at bounding box center [855, 374] width 49 height 49
click at [591, 557] on button "button" at bounding box center [580, 584] width 126 height 72
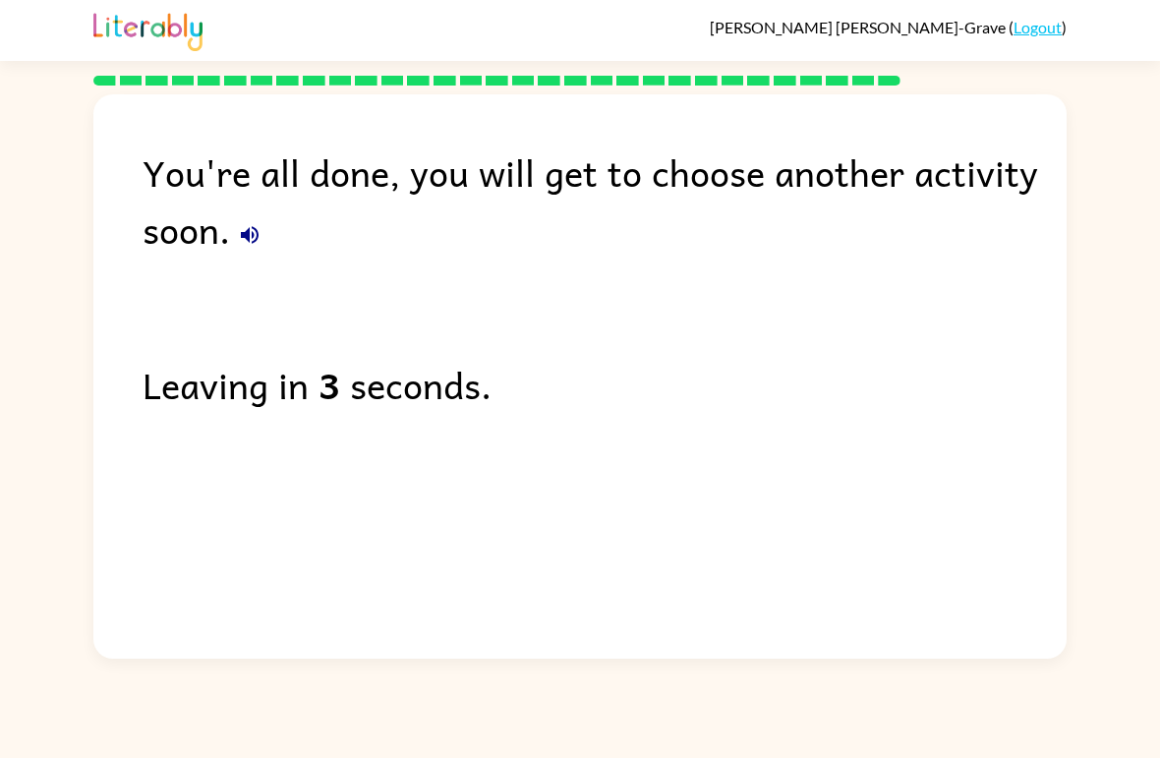
click at [240, 224] on button "button" at bounding box center [249, 234] width 39 height 39
